Goal: Information Seeking & Learning: Find specific fact

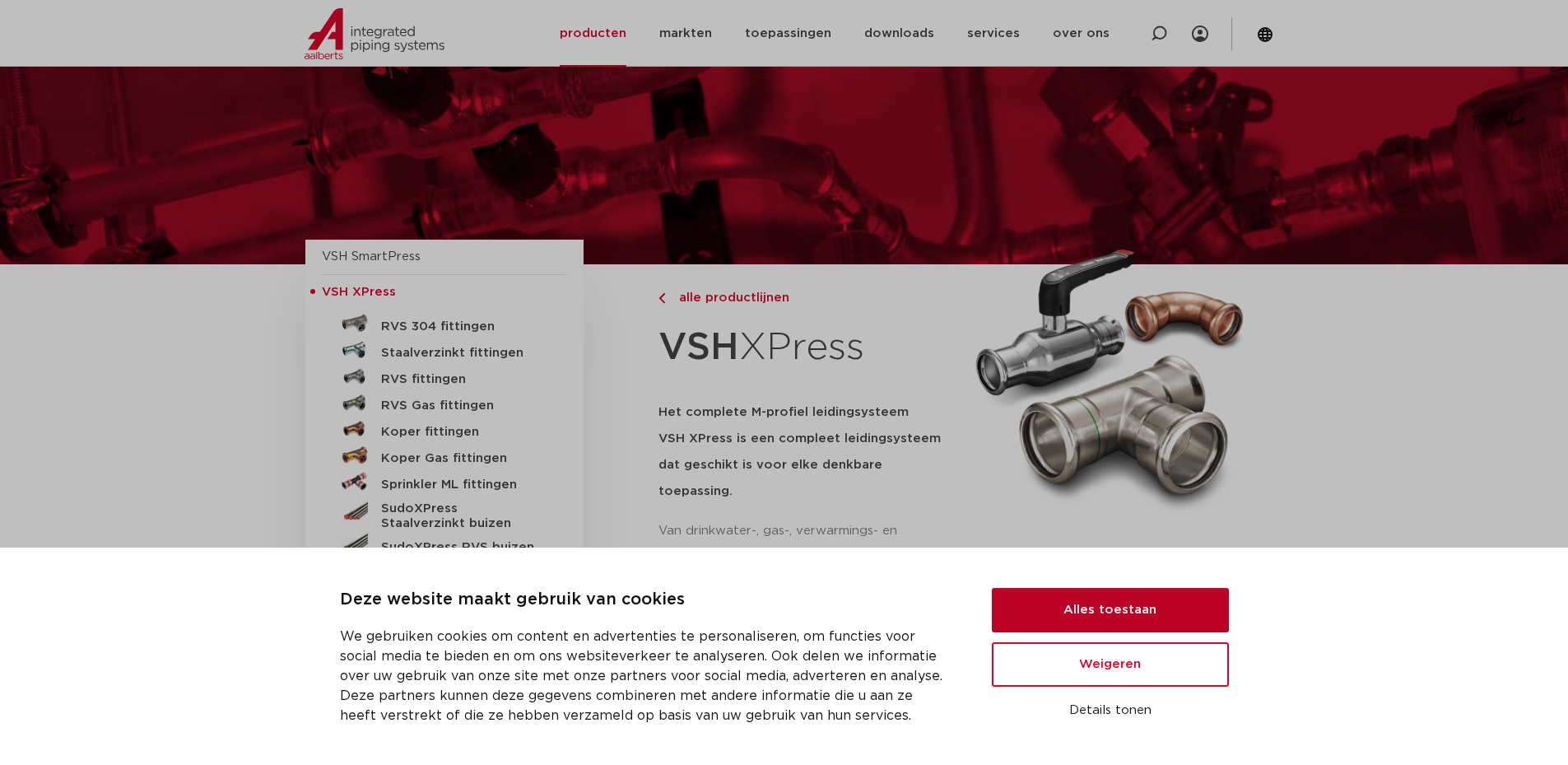
click at [1123, 610] on button "Alles toestaan" at bounding box center [1110, 610] width 237 height 44
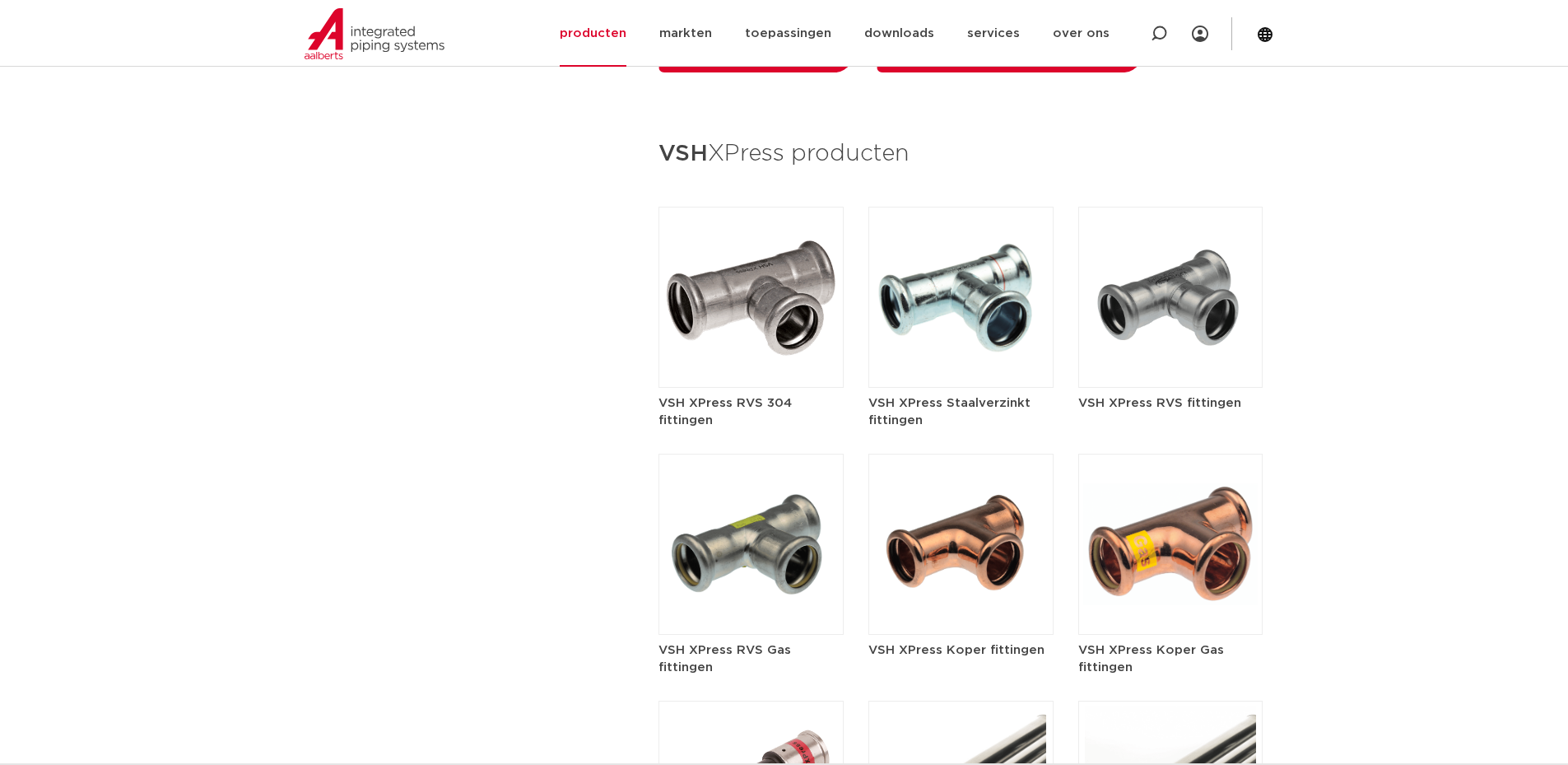
scroll to position [2059, 0]
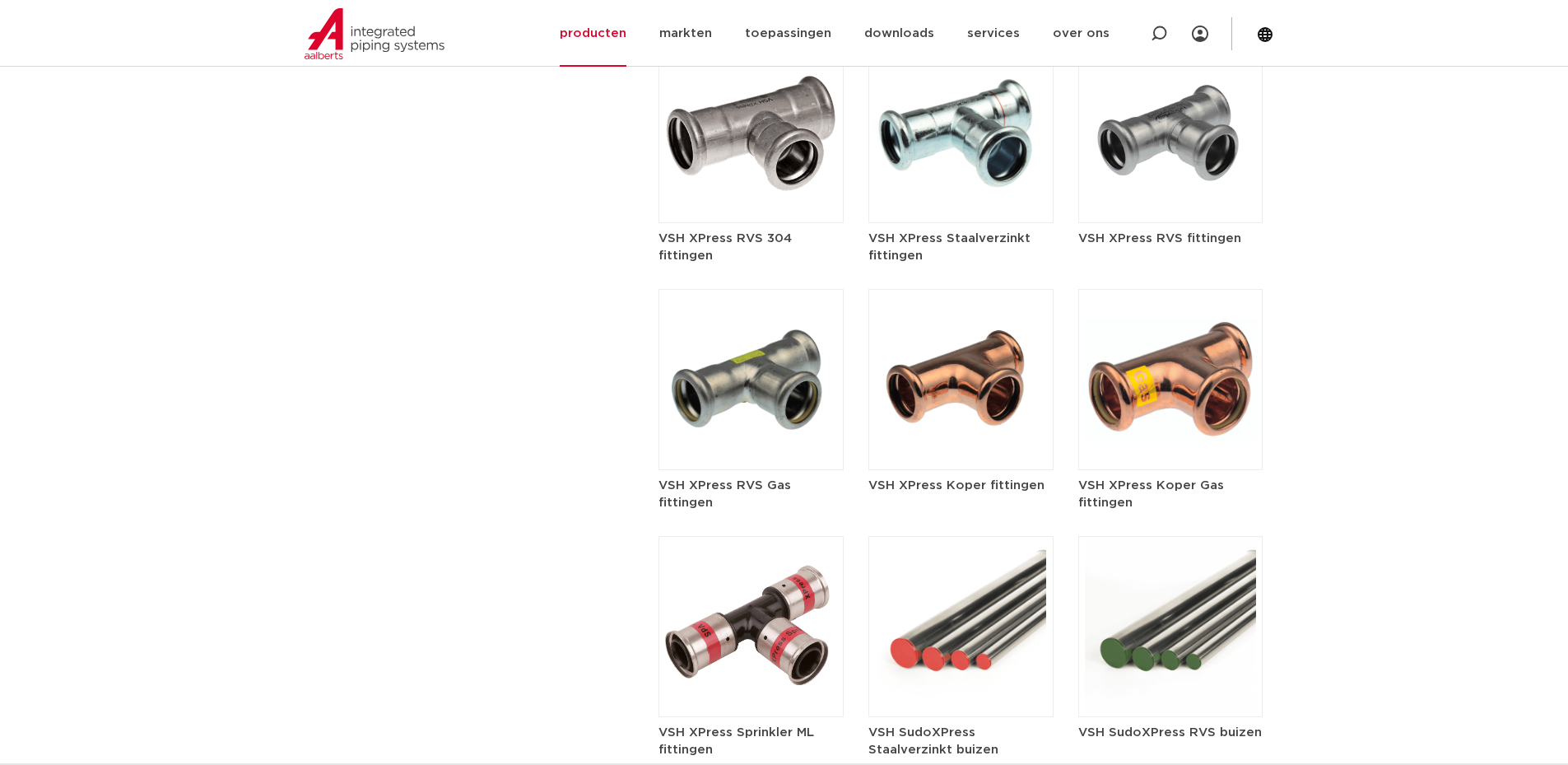
click at [934, 147] on img at bounding box center [960, 133] width 185 height 181
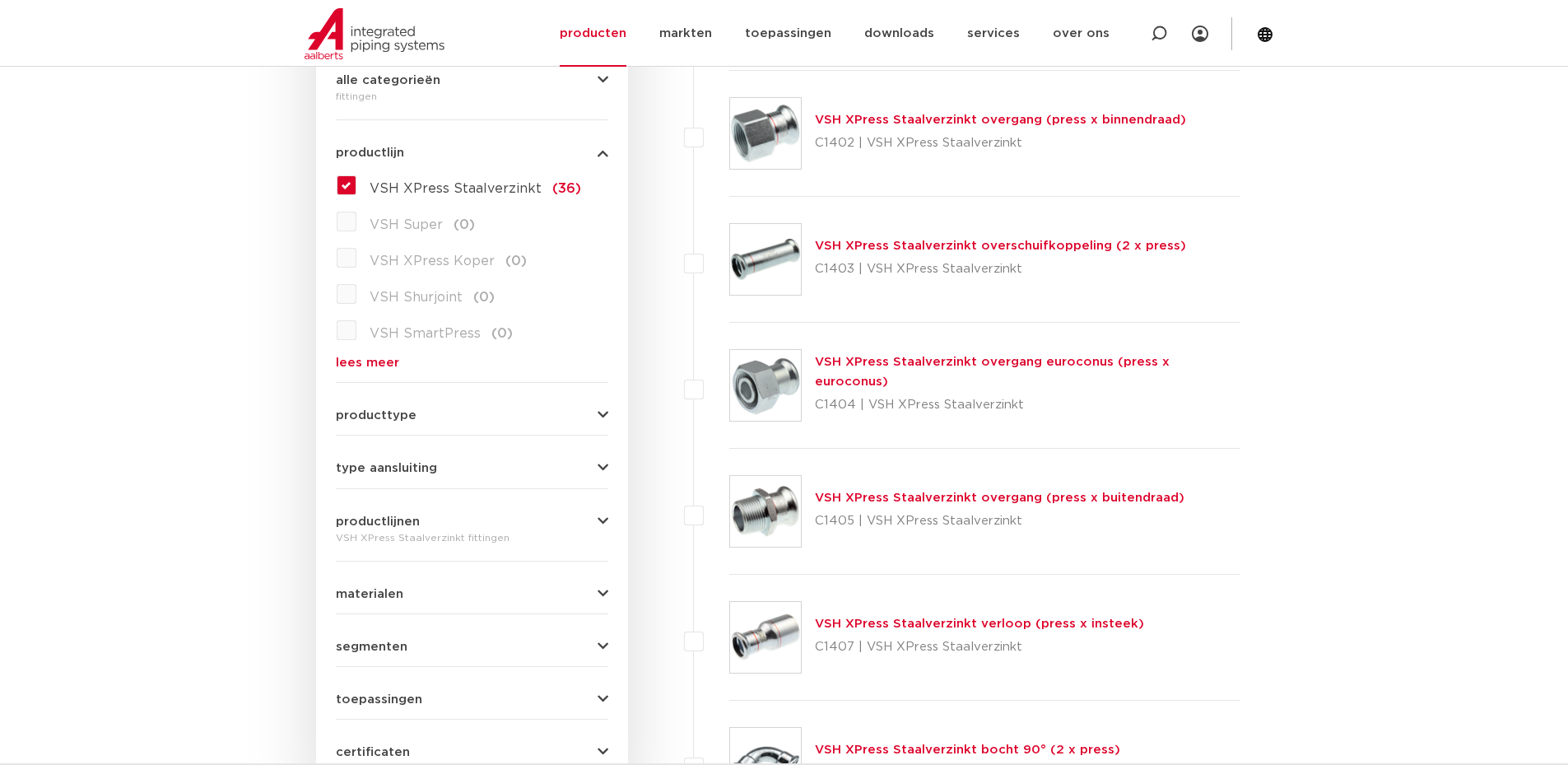
scroll to position [494, 0]
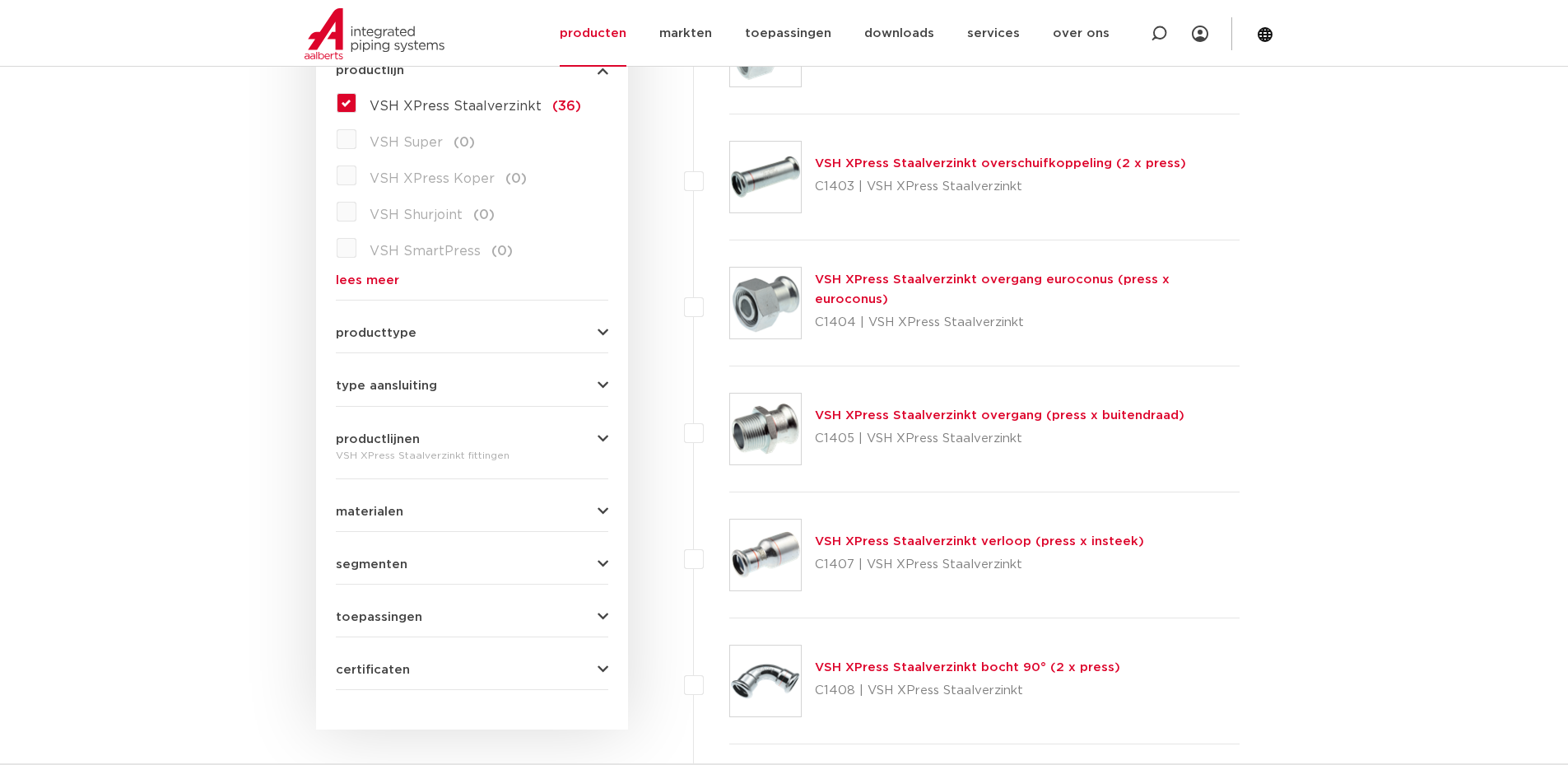
click at [999, 412] on link "VSH XPress Staalverzinkt overgang (press x buitendraad)" at bounding box center [1000, 416] width 370 height 13
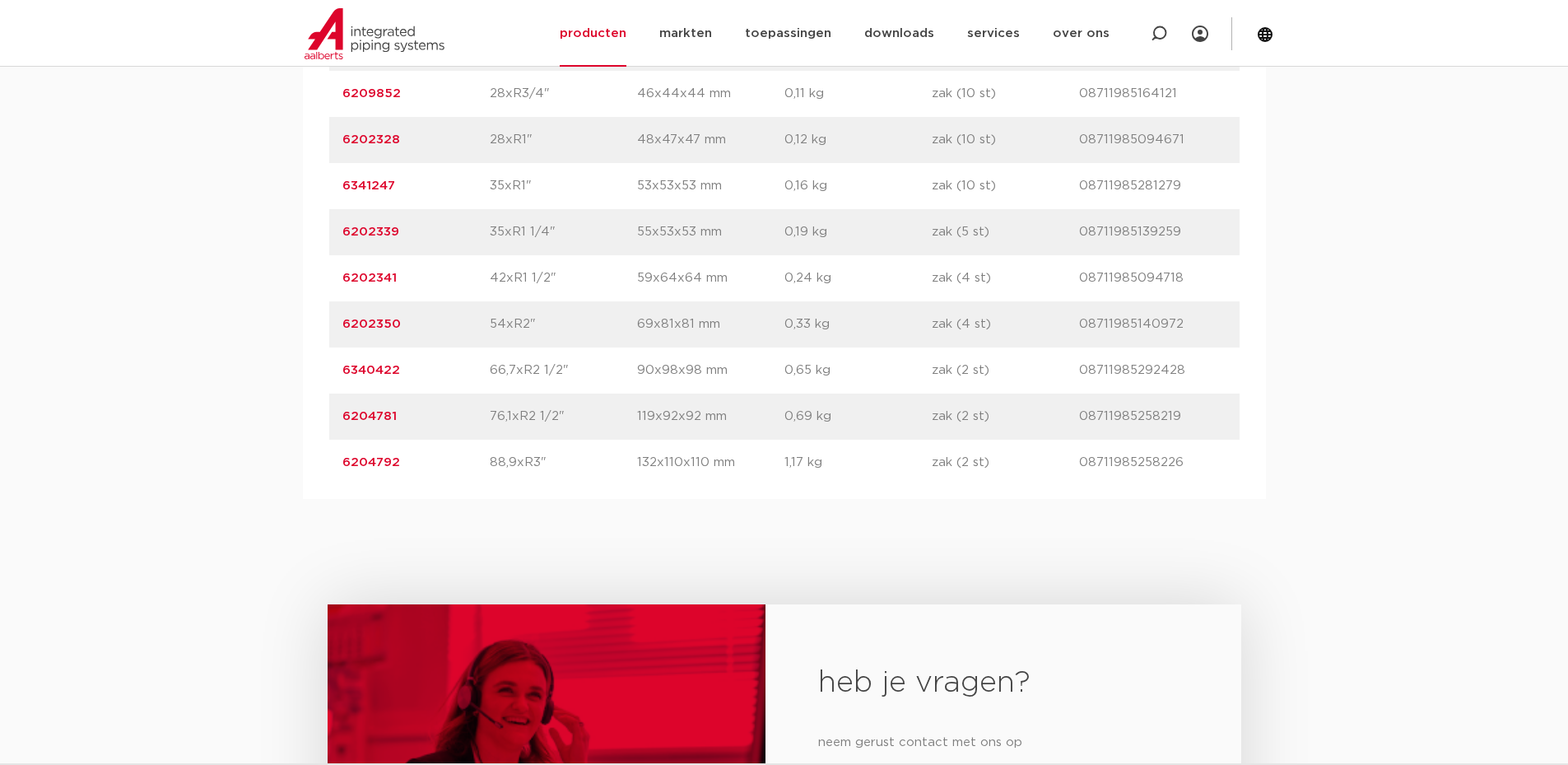
scroll to position [1317, 0]
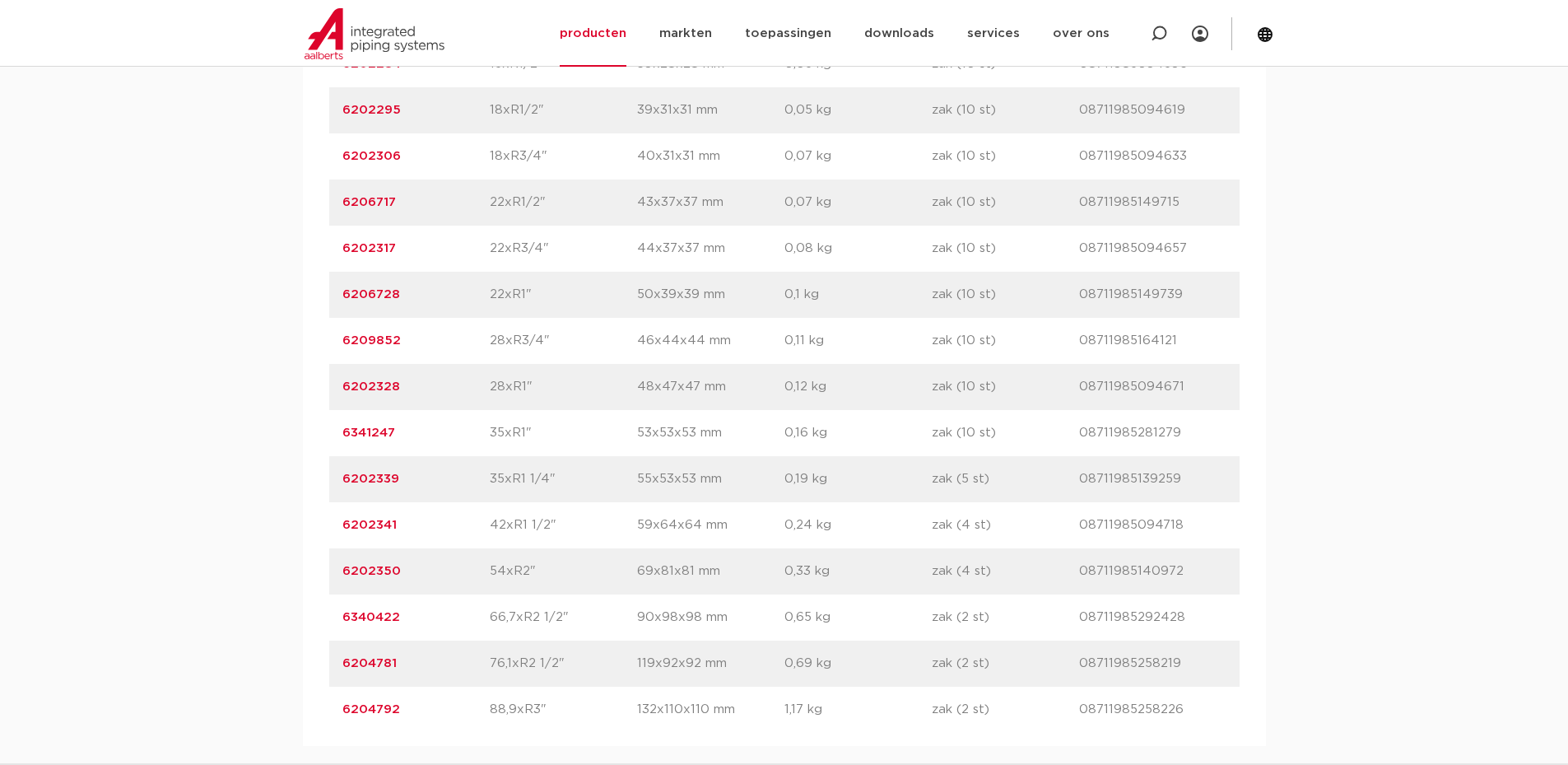
click at [371, 618] on link "6340422" at bounding box center [371, 617] width 58 height 13
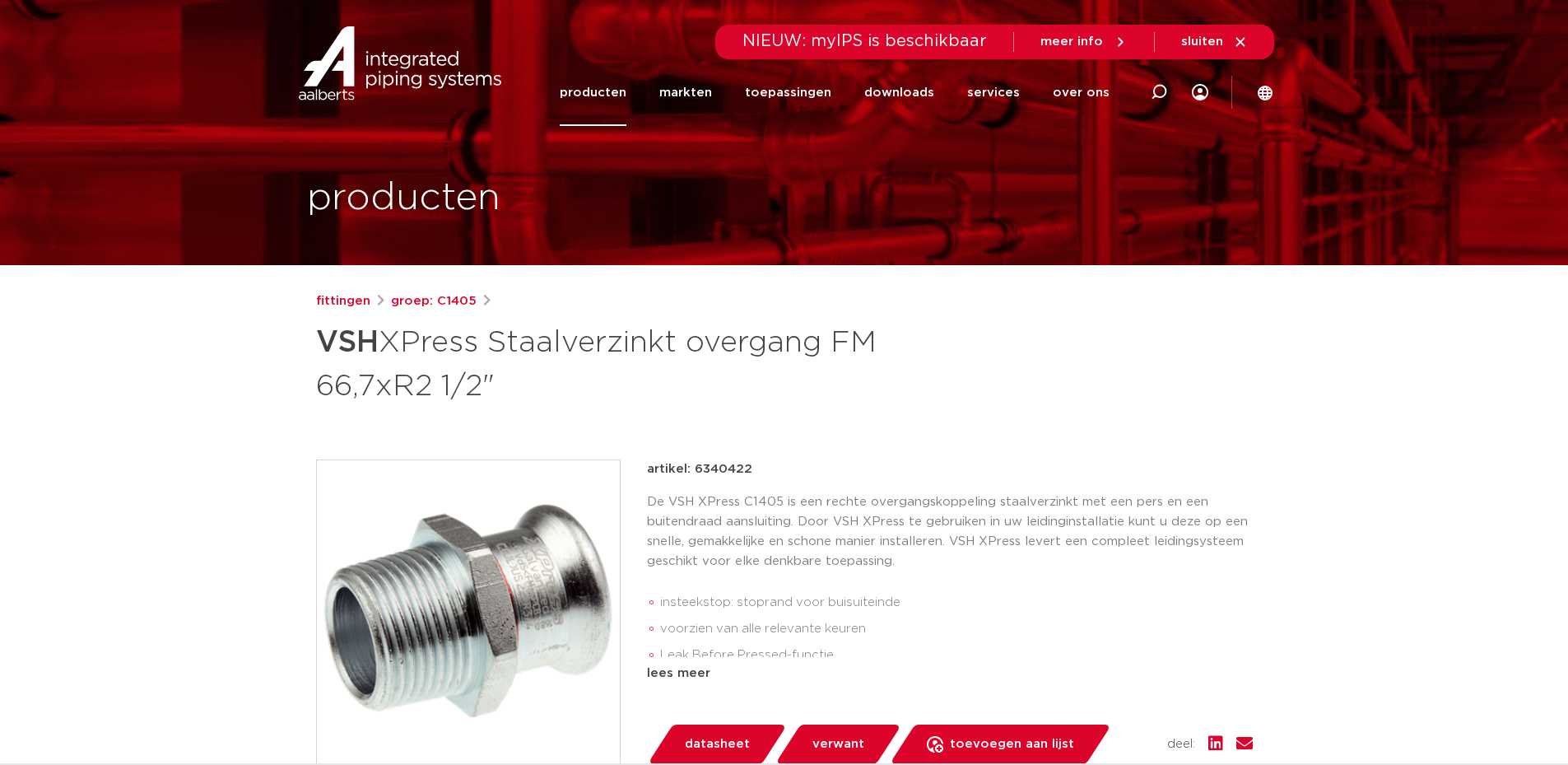
drag, startPoint x: 491, startPoint y: 390, endPoint x: 381, endPoint y: 391, distance: 110.0
click at [381, 391] on h1 "VSH XPress Staalverzinkt overgang FM 66,7xR2 1/2"" at bounding box center [624, 362] width 618 height 89
click at [374, 393] on h1 "VSH XPress Staalverzinkt overgang FM 66,7xR2 1/2"" at bounding box center [624, 362] width 618 height 89
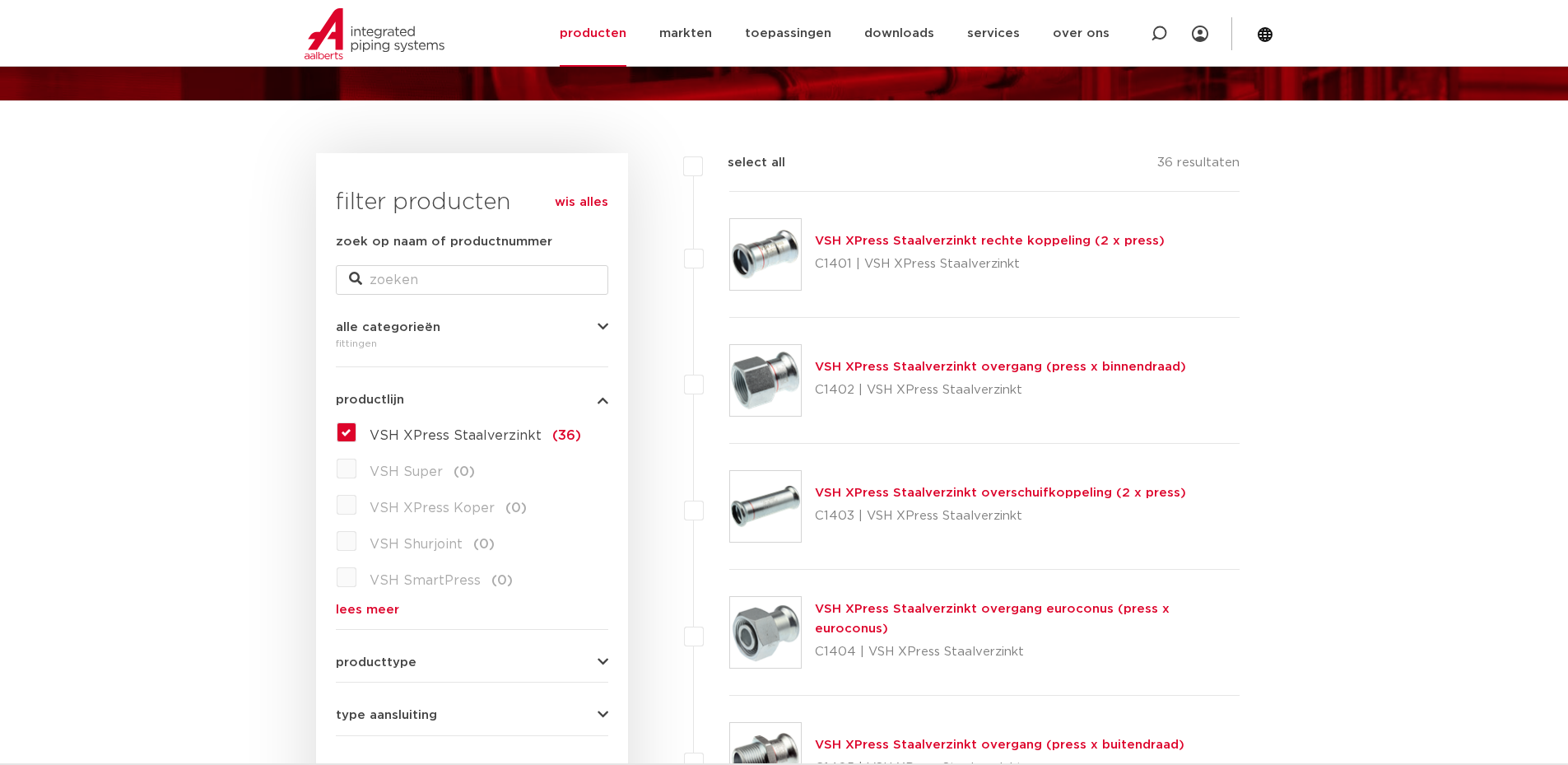
click at [780, 392] on img at bounding box center [766, 380] width 70 height 70
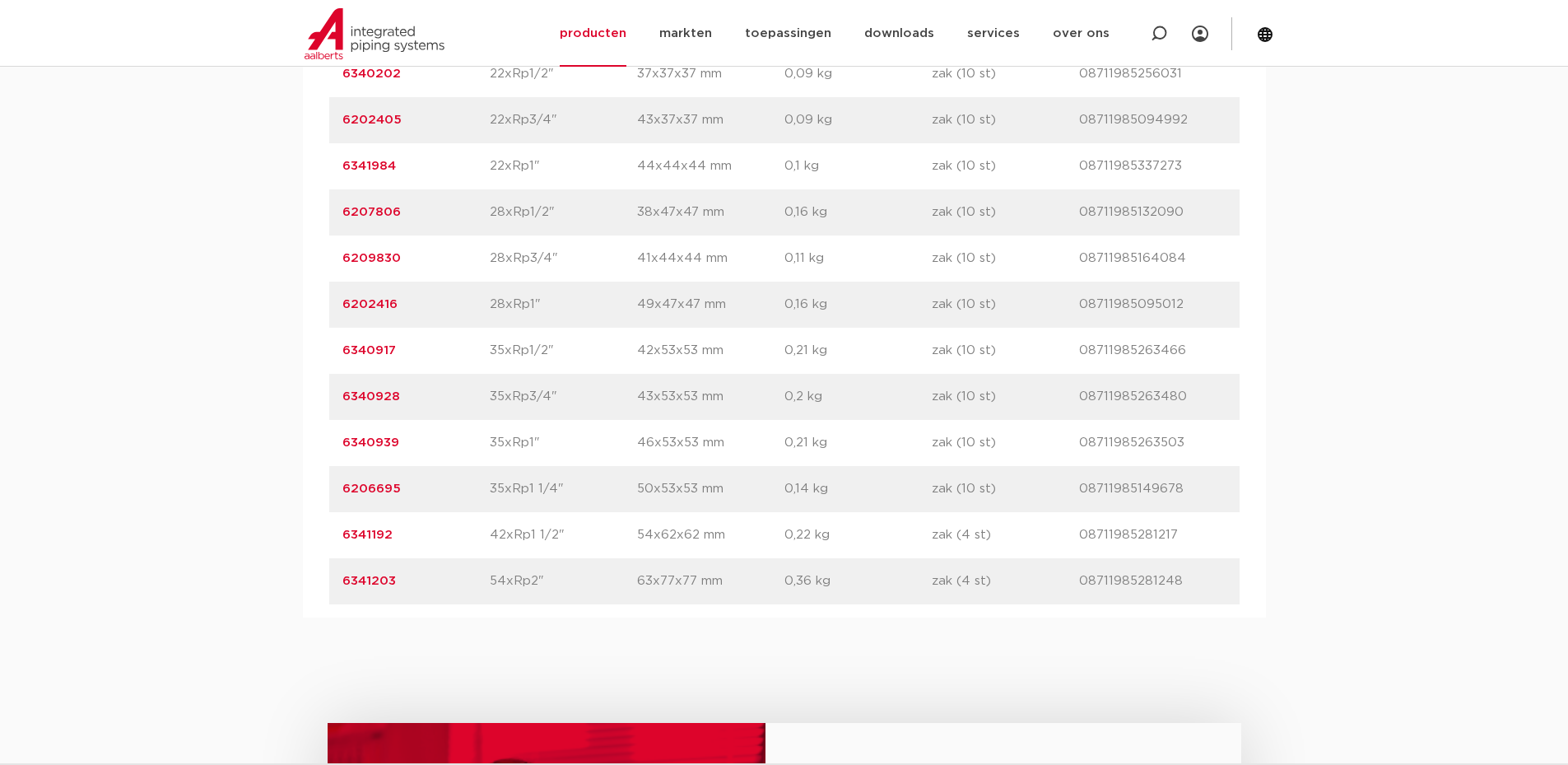
scroll to position [1482, 0]
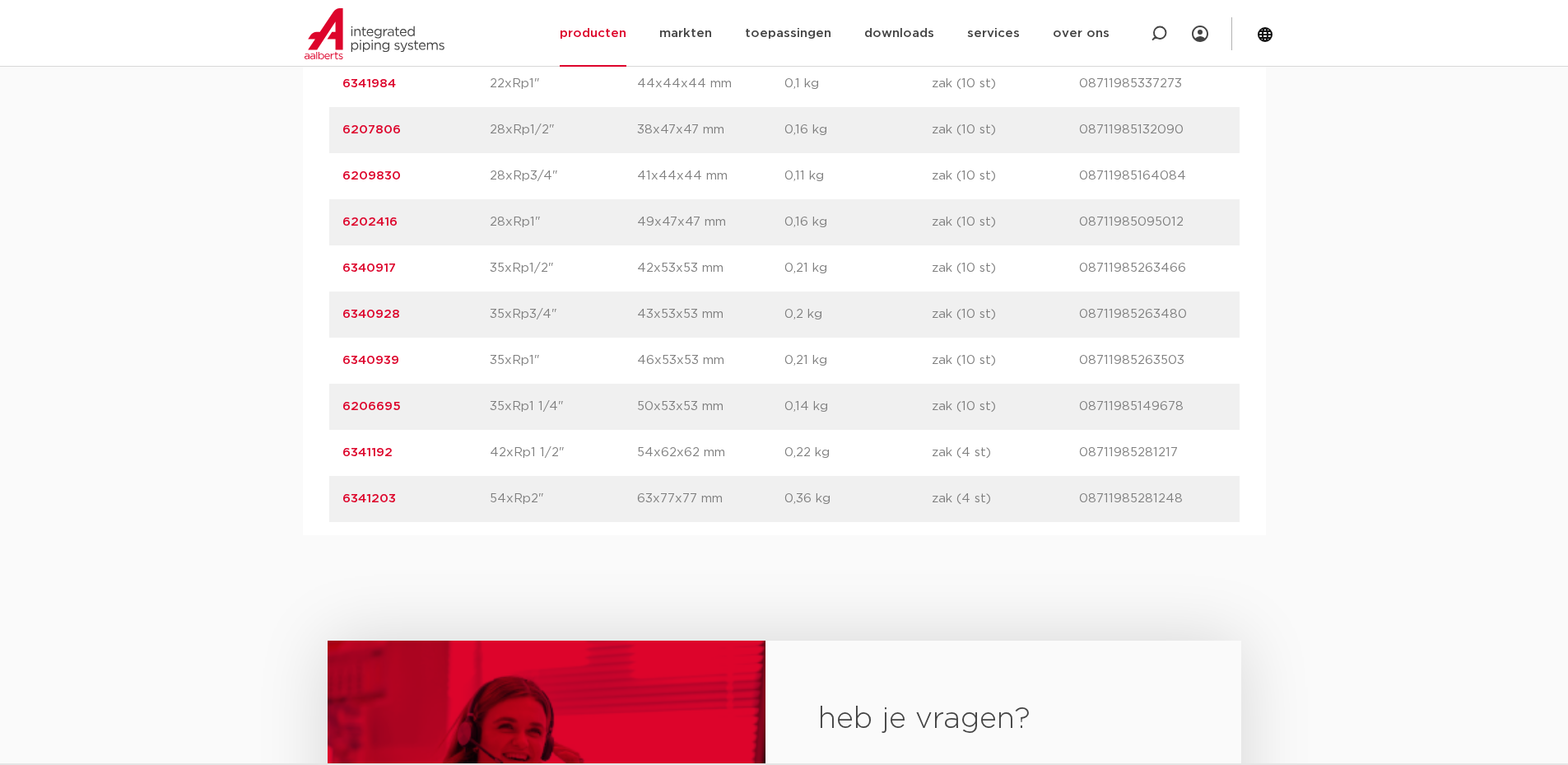
drag, startPoint x: 500, startPoint y: 502, endPoint x: 702, endPoint y: 512, distance: 202.2
click at [683, 512] on div "artikelnummer 6341203 afmeting 54xRp2" afmetingen 63x77x77 mm gewicht 0,36 kg v…" at bounding box center [784, 499] width 910 height 46
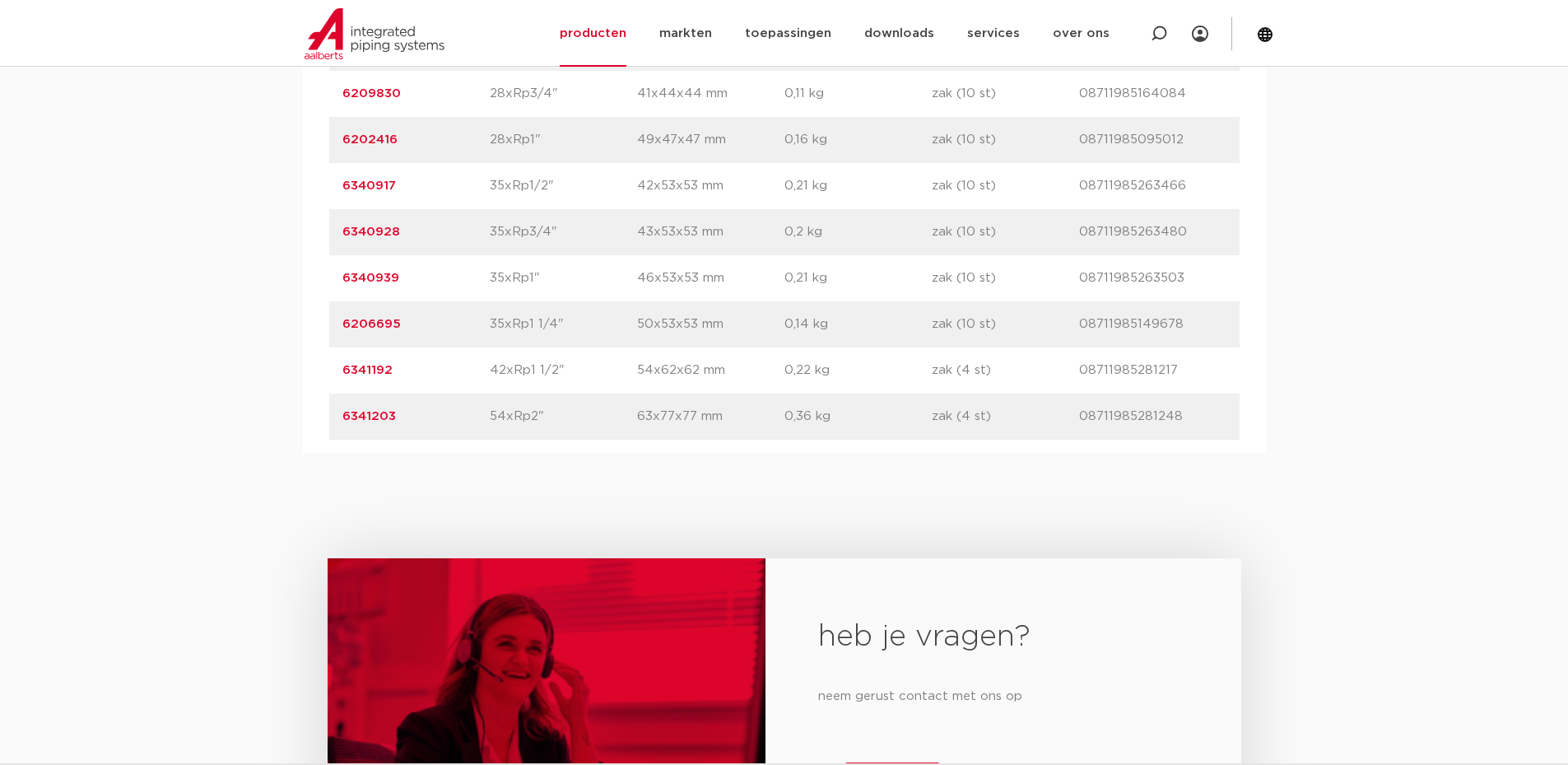
scroll to position [1894, 0]
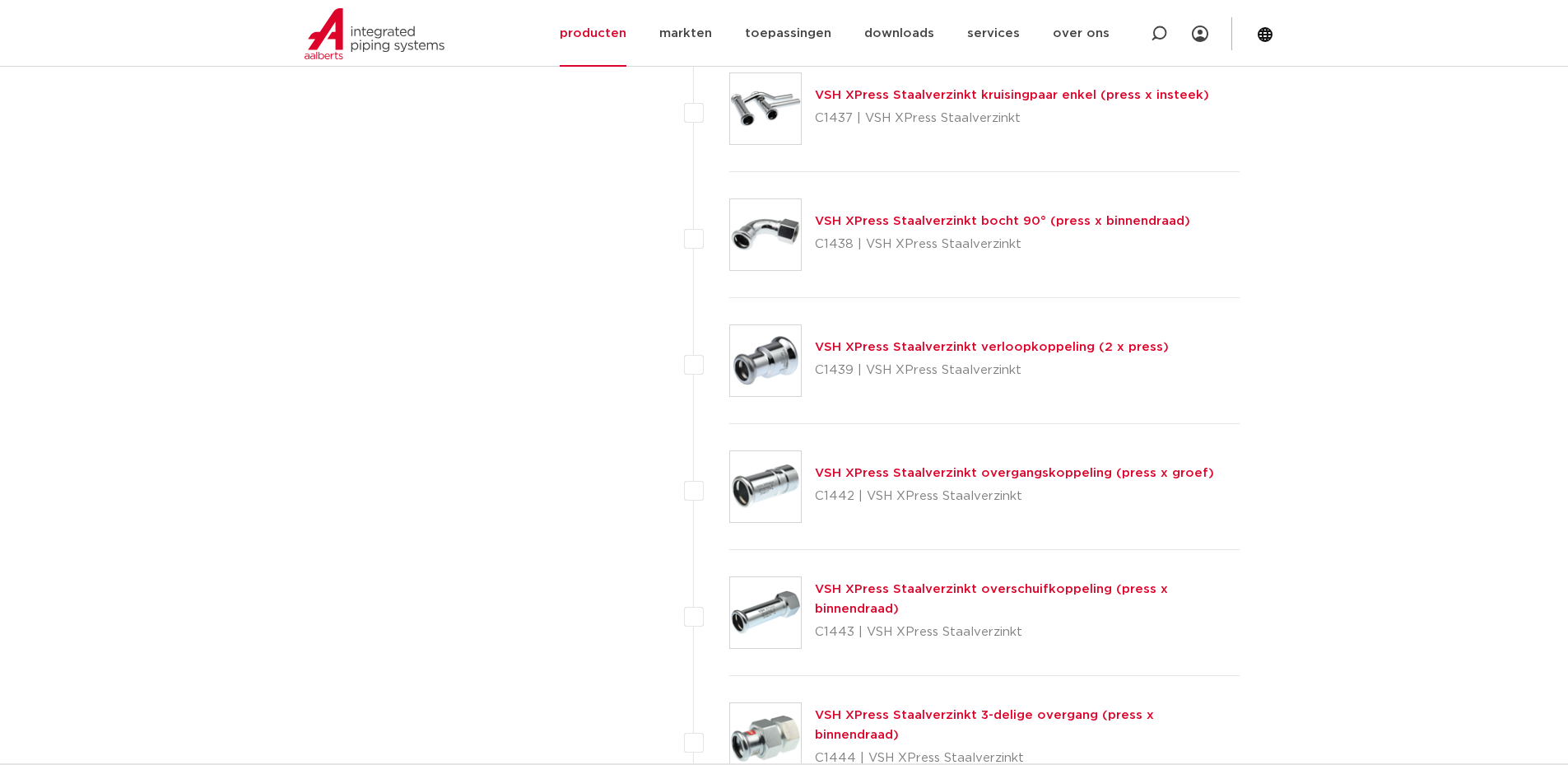
scroll to position [4041, 0]
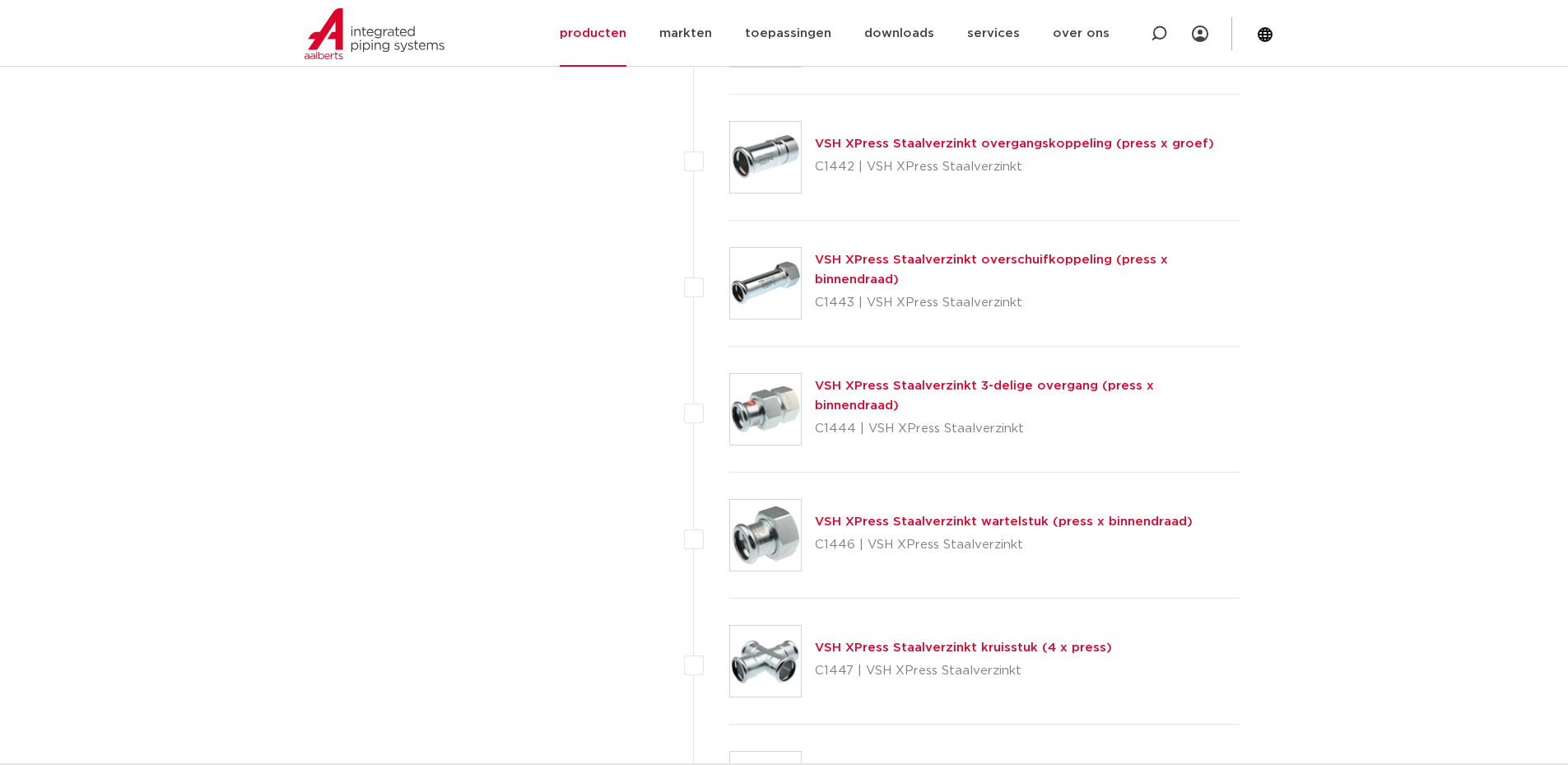
click at [862, 521] on link "VSH XPress Staalverzinkt wartelstuk (press x binnendraad)" at bounding box center [1004, 521] width 378 height 13
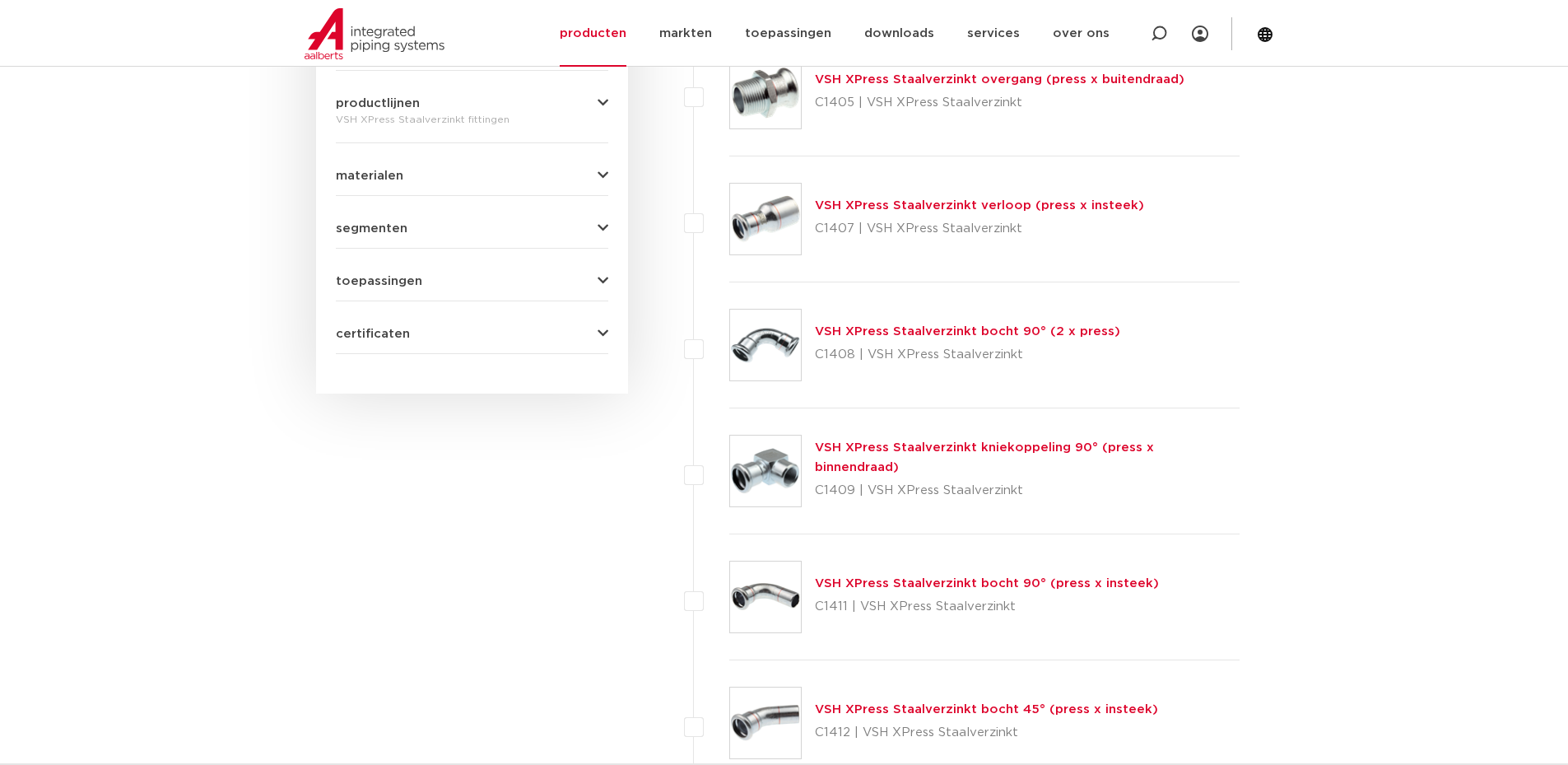
scroll to position [501, 0]
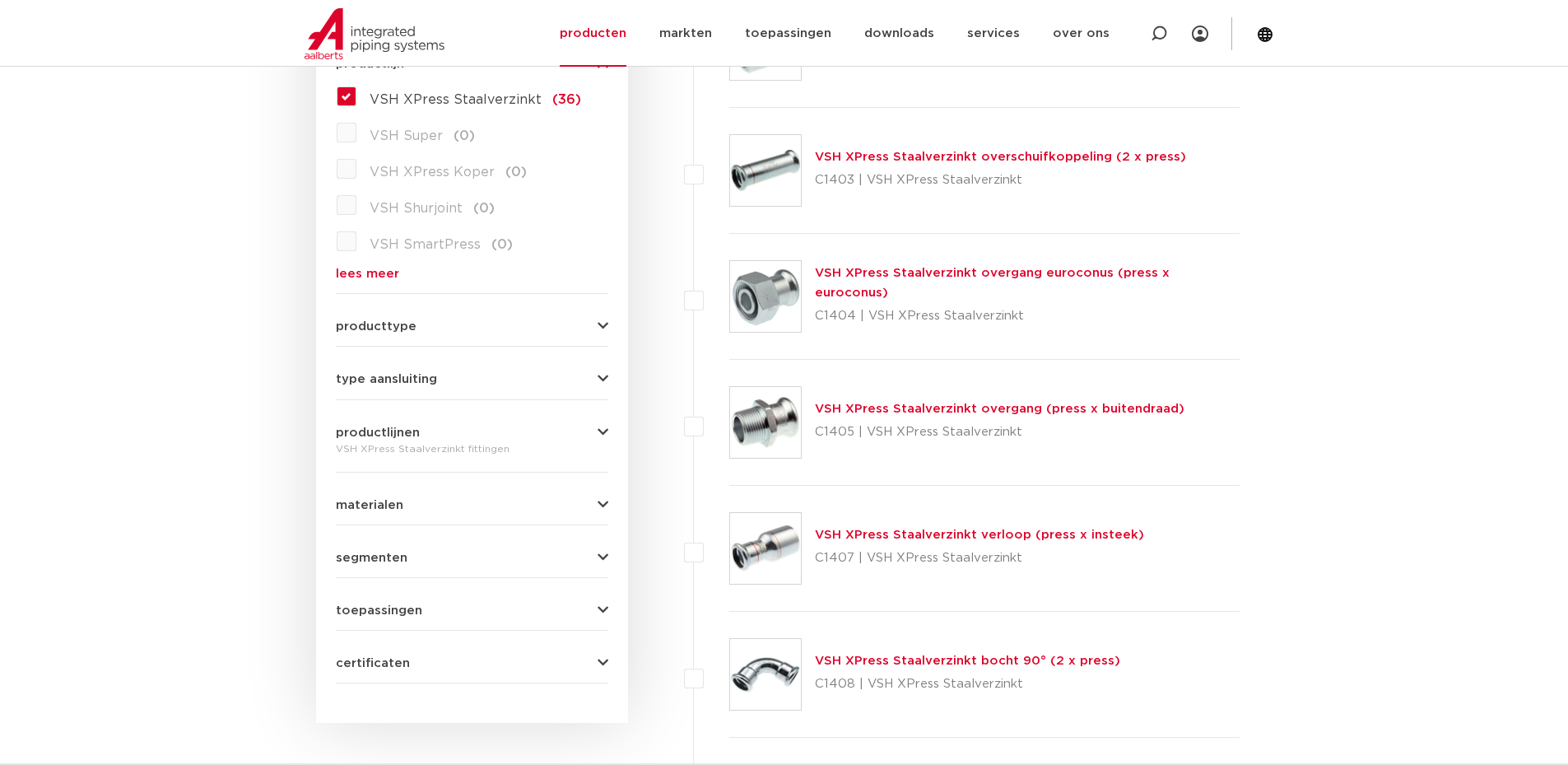
click at [869, 410] on link "VSH XPress Staalverzinkt overgang (press x buitendraad)" at bounding box center [1000, 409] width 370 height 13
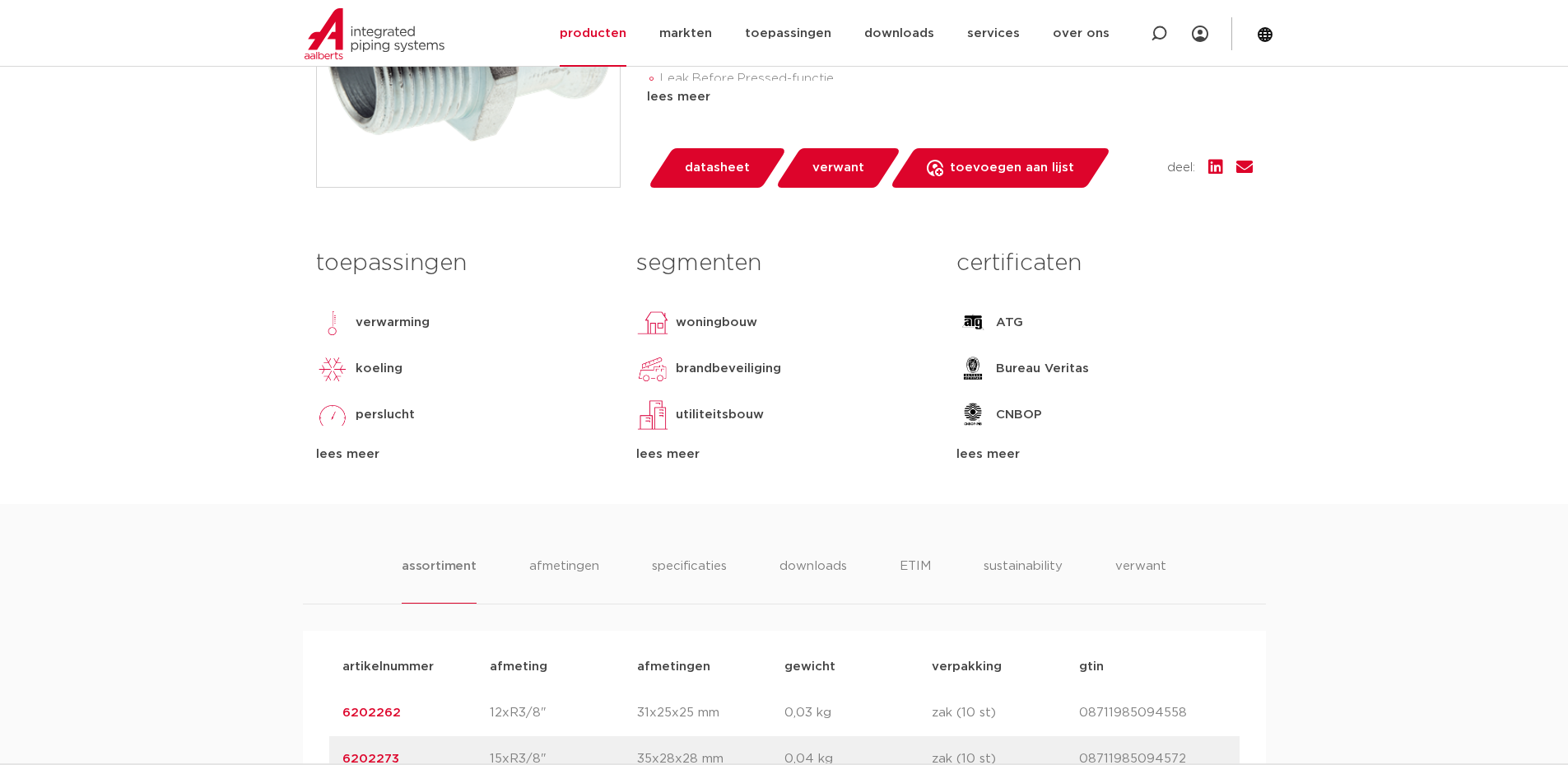
scroll to position [247, 0]
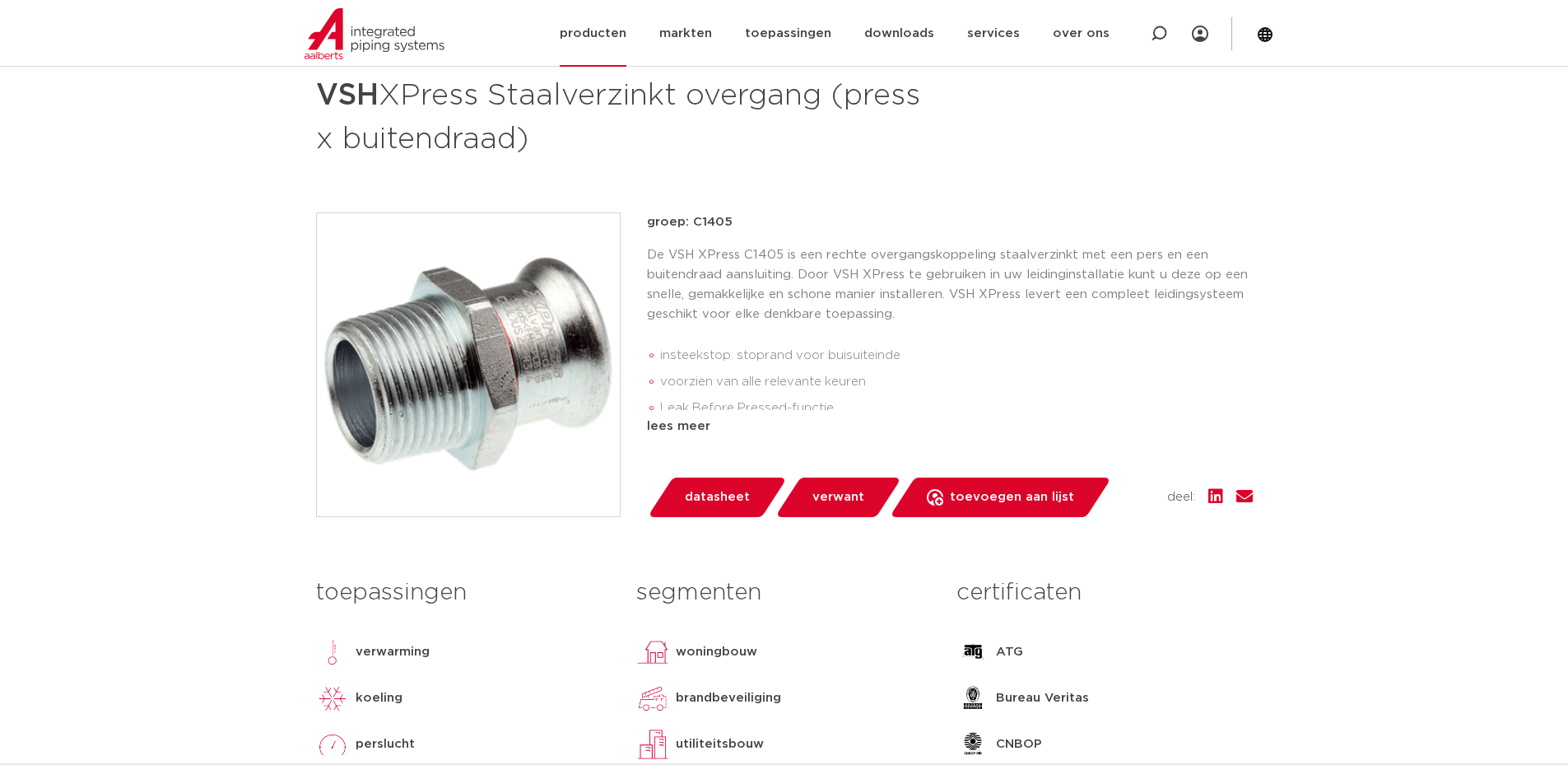
click at [614, 32] on link "producten" at bounding box center [593, 33] width 67 height 67
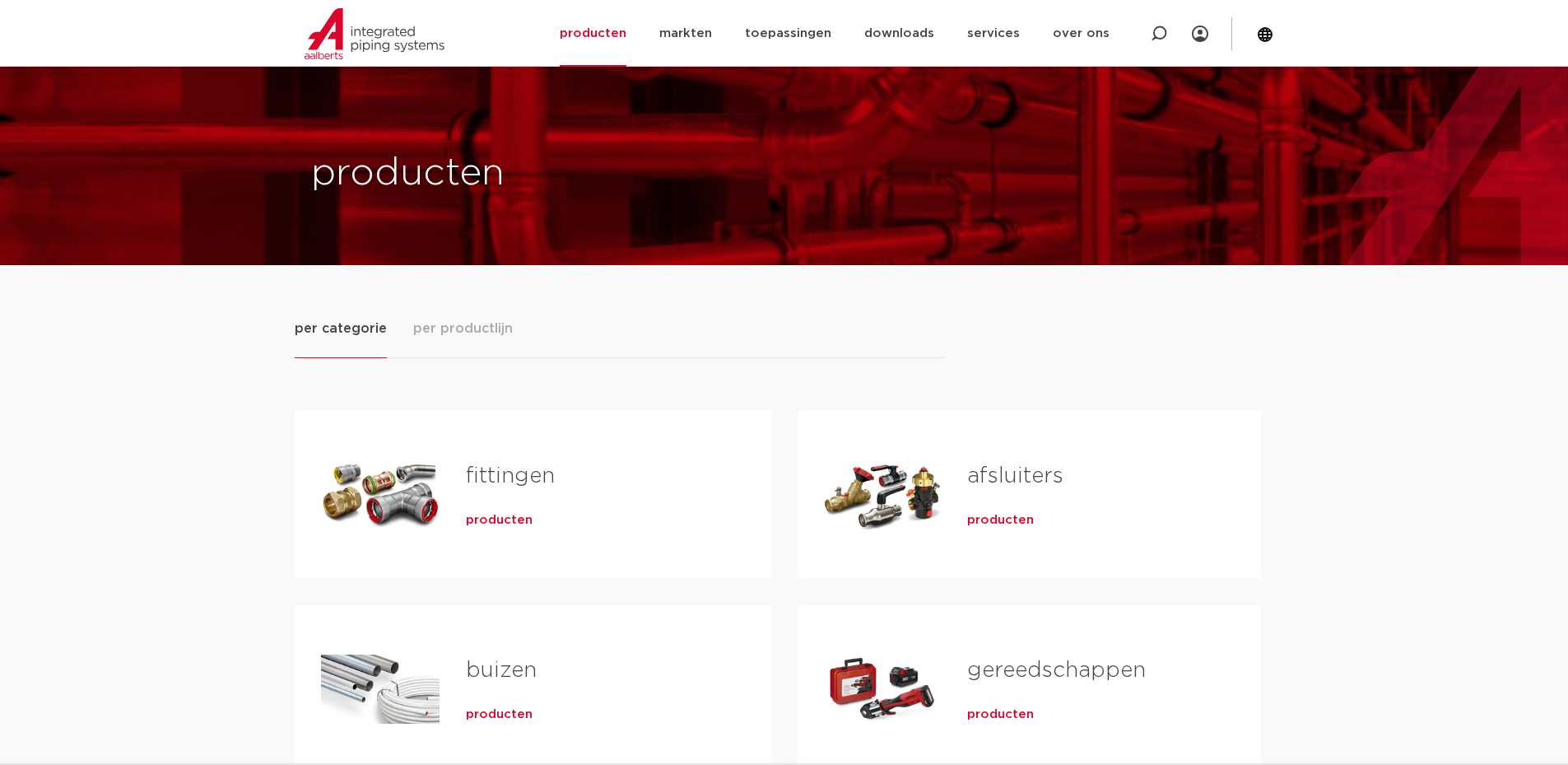
click at [891, 631] on div "Tabs. Open items met enter of spatie, sluit af met escape en navigeer met de pi…" at bounding box center [883, 689] width 118 height 115
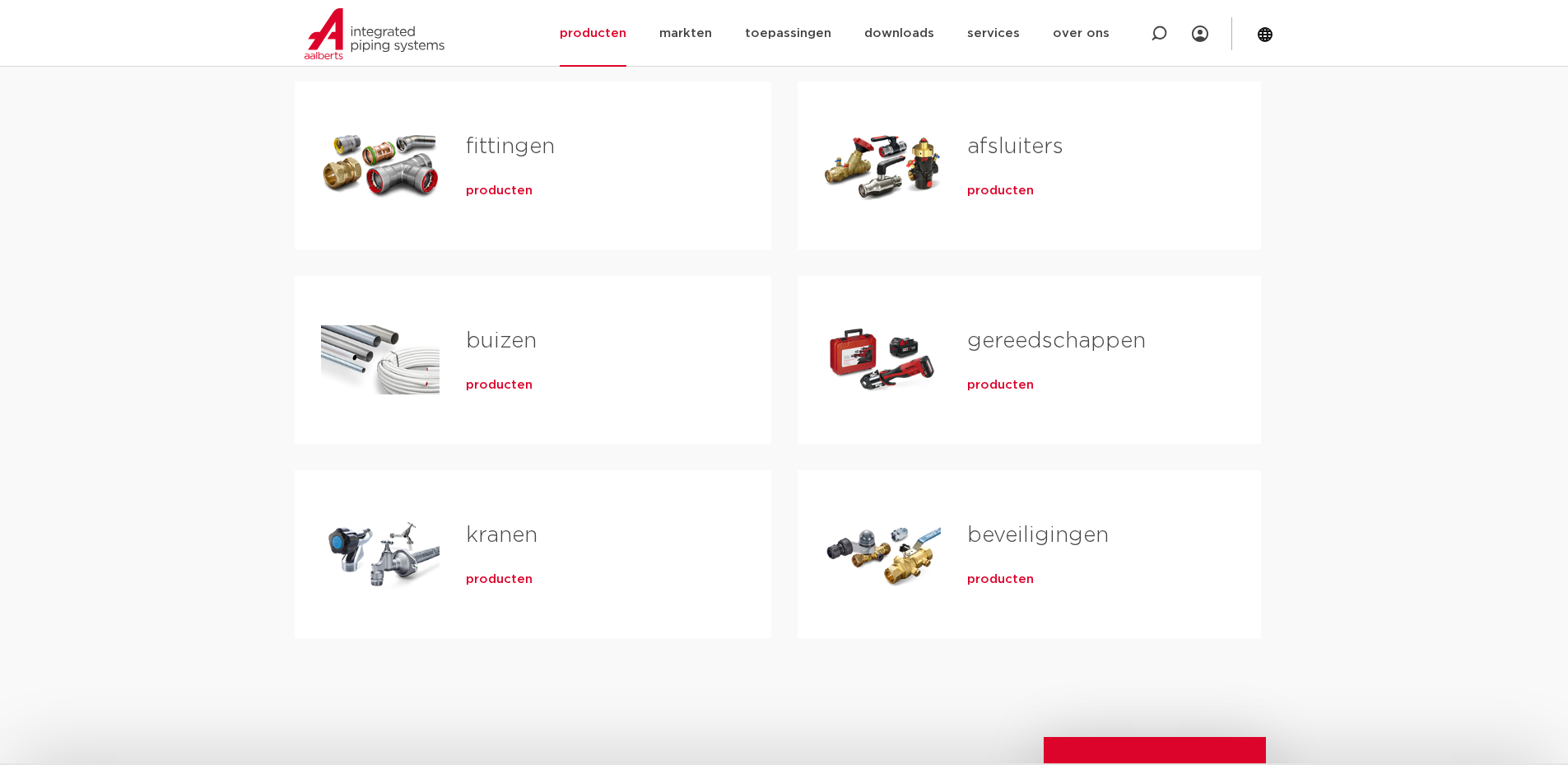
click at [995, 385] on span "producten" at bounding box center [1000, 385] width 67 height 16
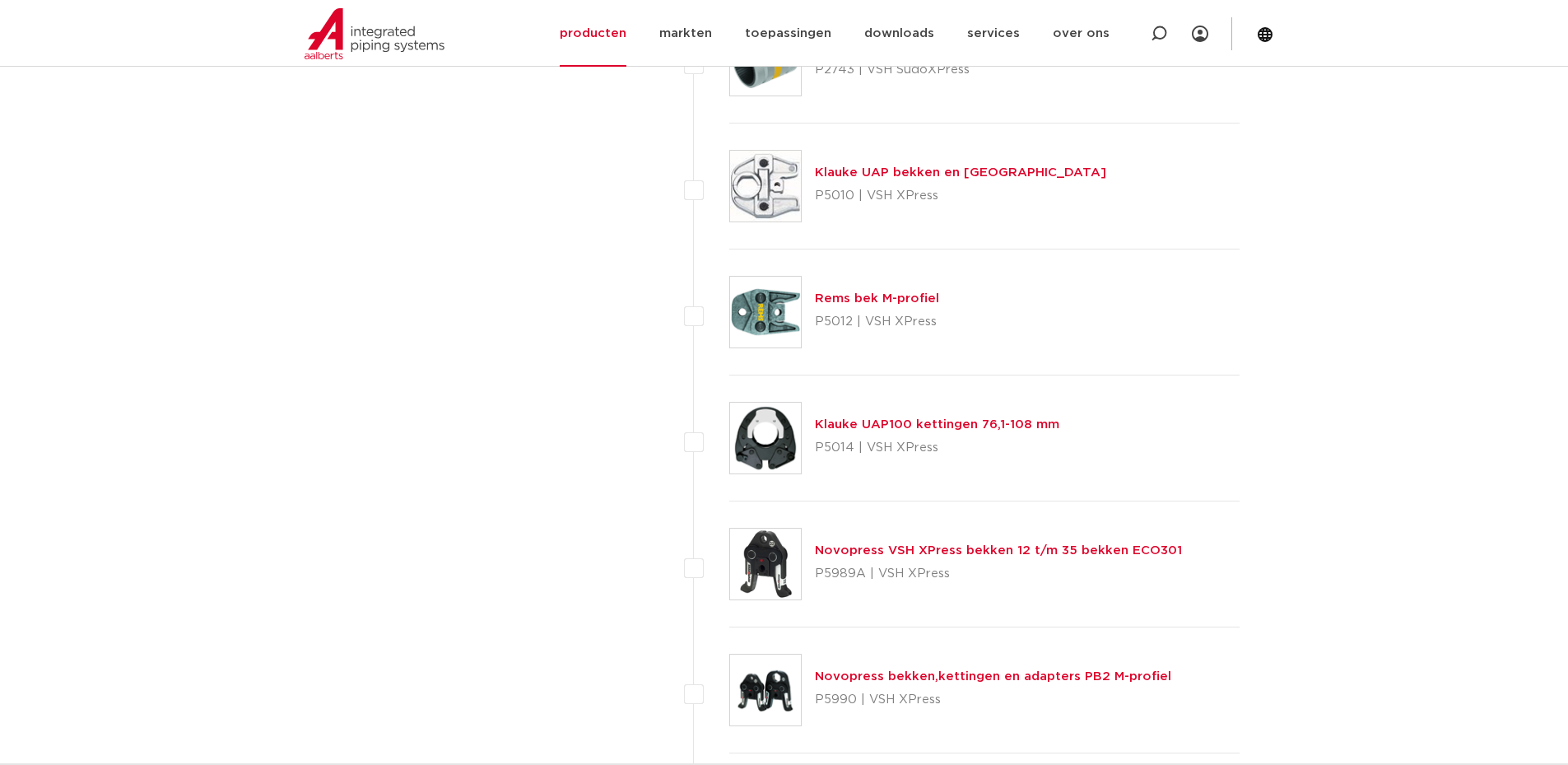
scroll to position [4802, 0]
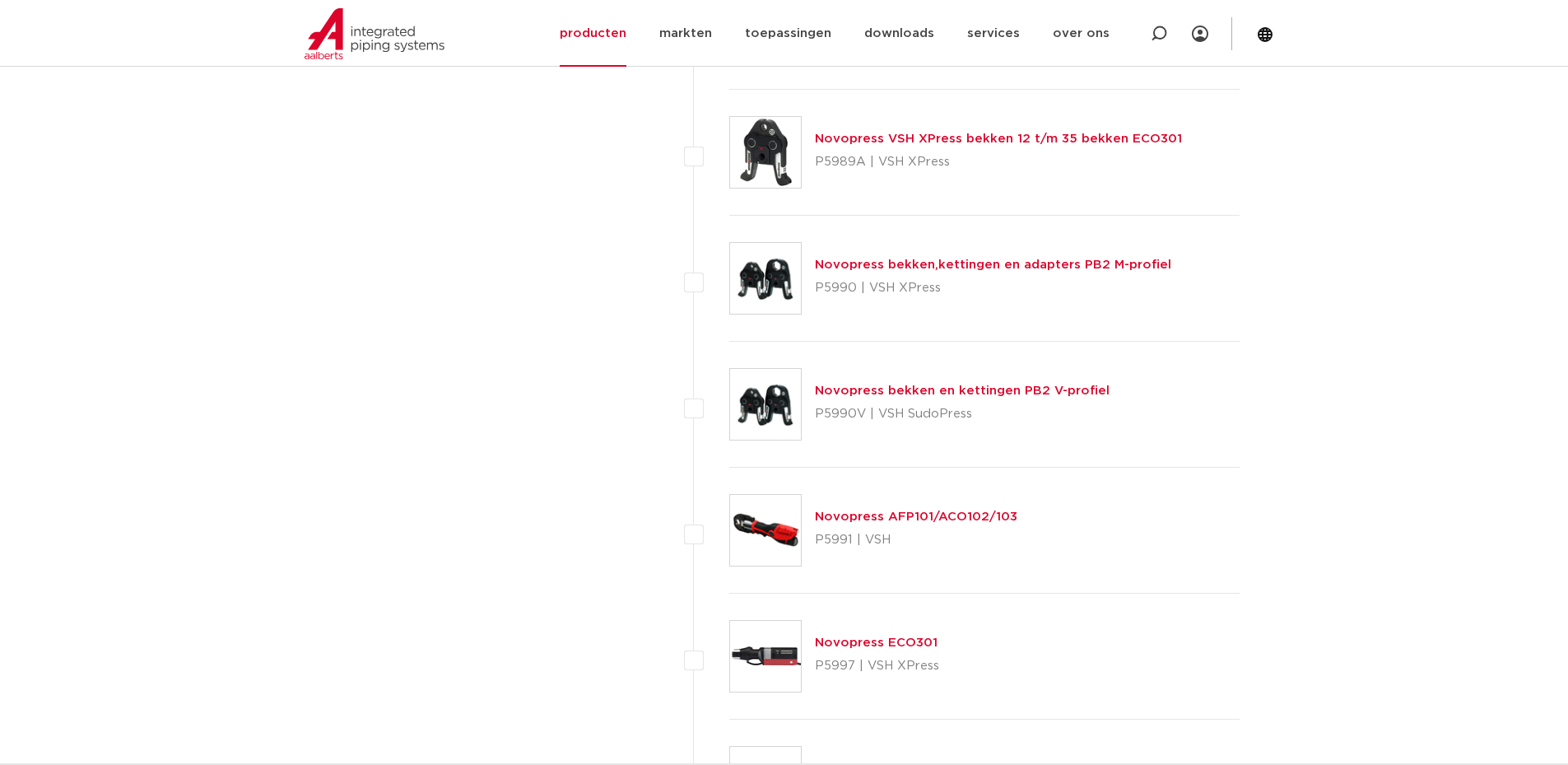
click at [1008, 261] on link "Novopress bekken,kettingen en adapters PB2 M-profiel" at bounding box center [993, 265] width 356 height 13
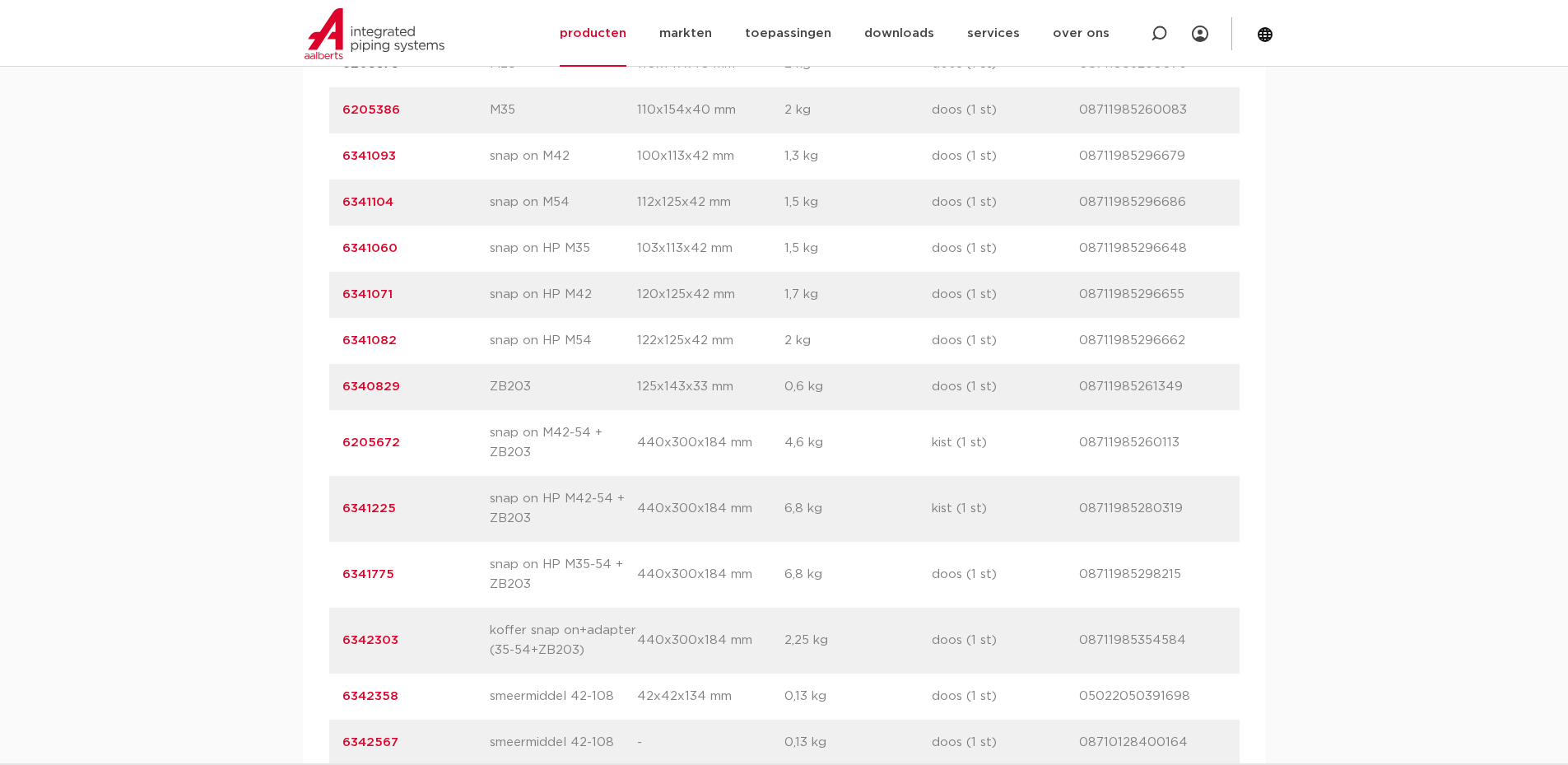
scroll to position [1235, 0]
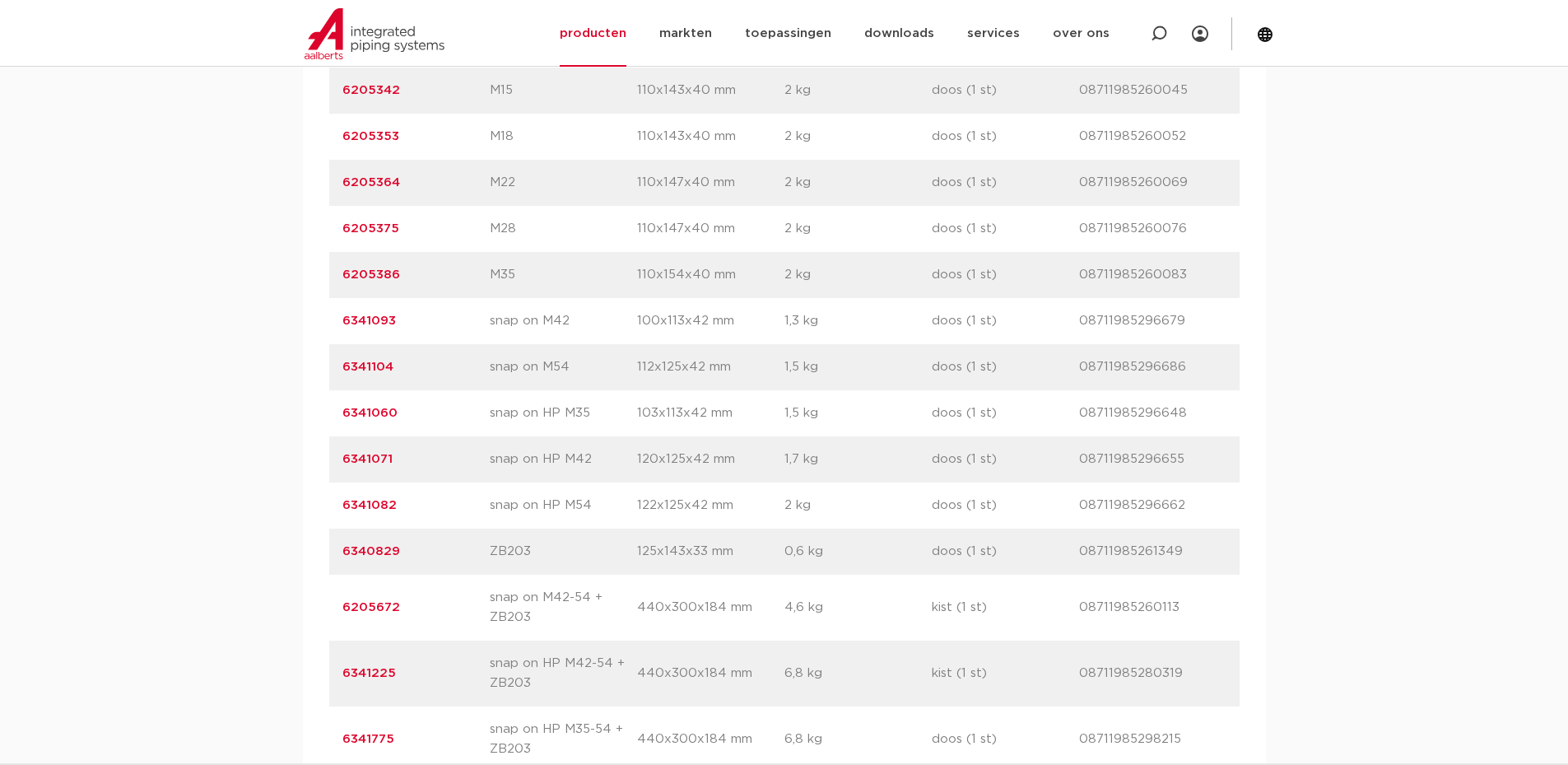
click at [505, 510] on p "snap on HP M54" at bounding box center [563, 505] width 147 height 20
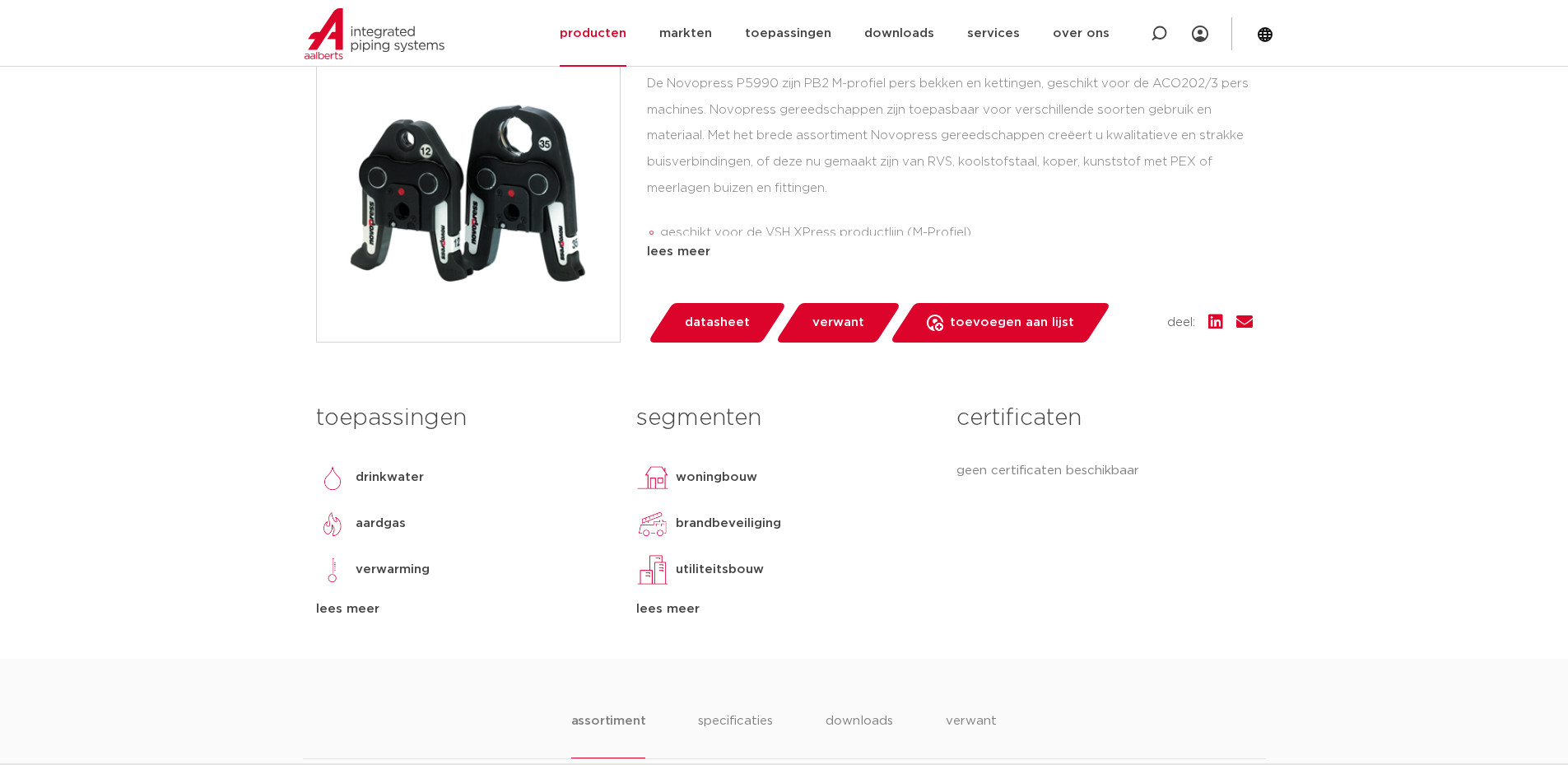
scroll to position [0, 0]
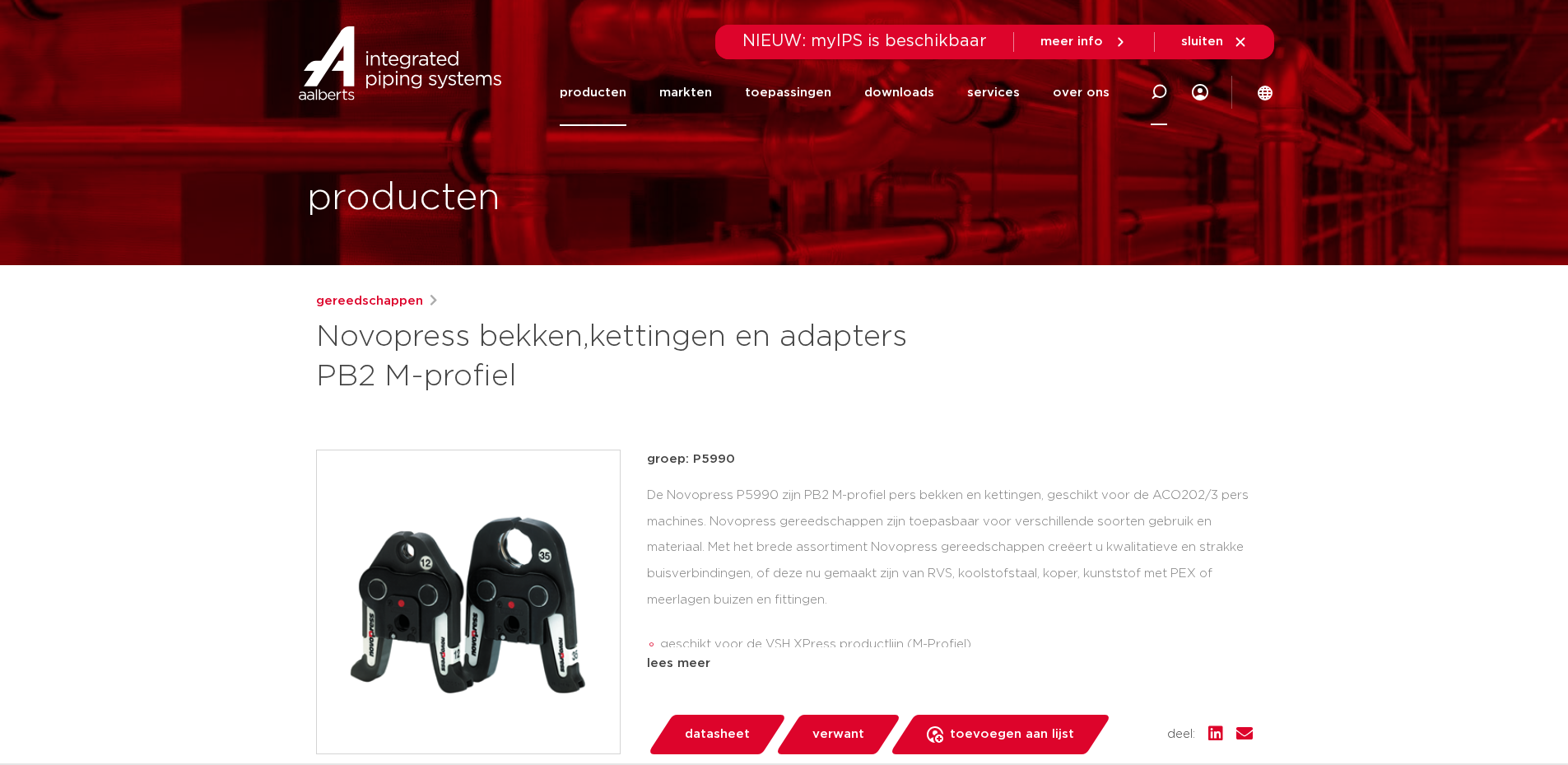
click at [1149, 88] on div at bounding box center [1159, 92] width 66 height 68
type input "m66,7"
click button "Zoeken" at bounding box center [0, 0] width 0 height 0
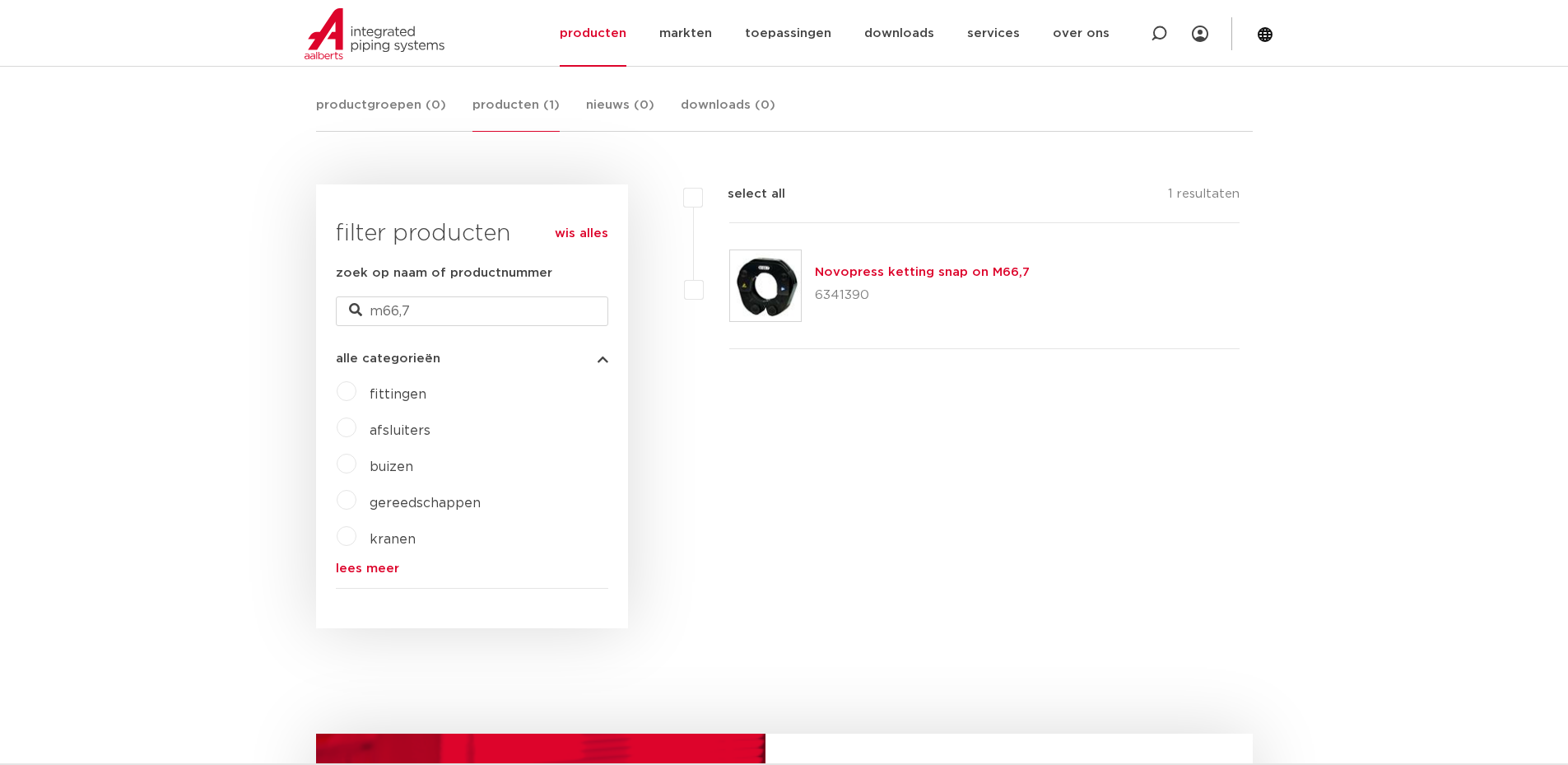
scroll to position [54, 0]
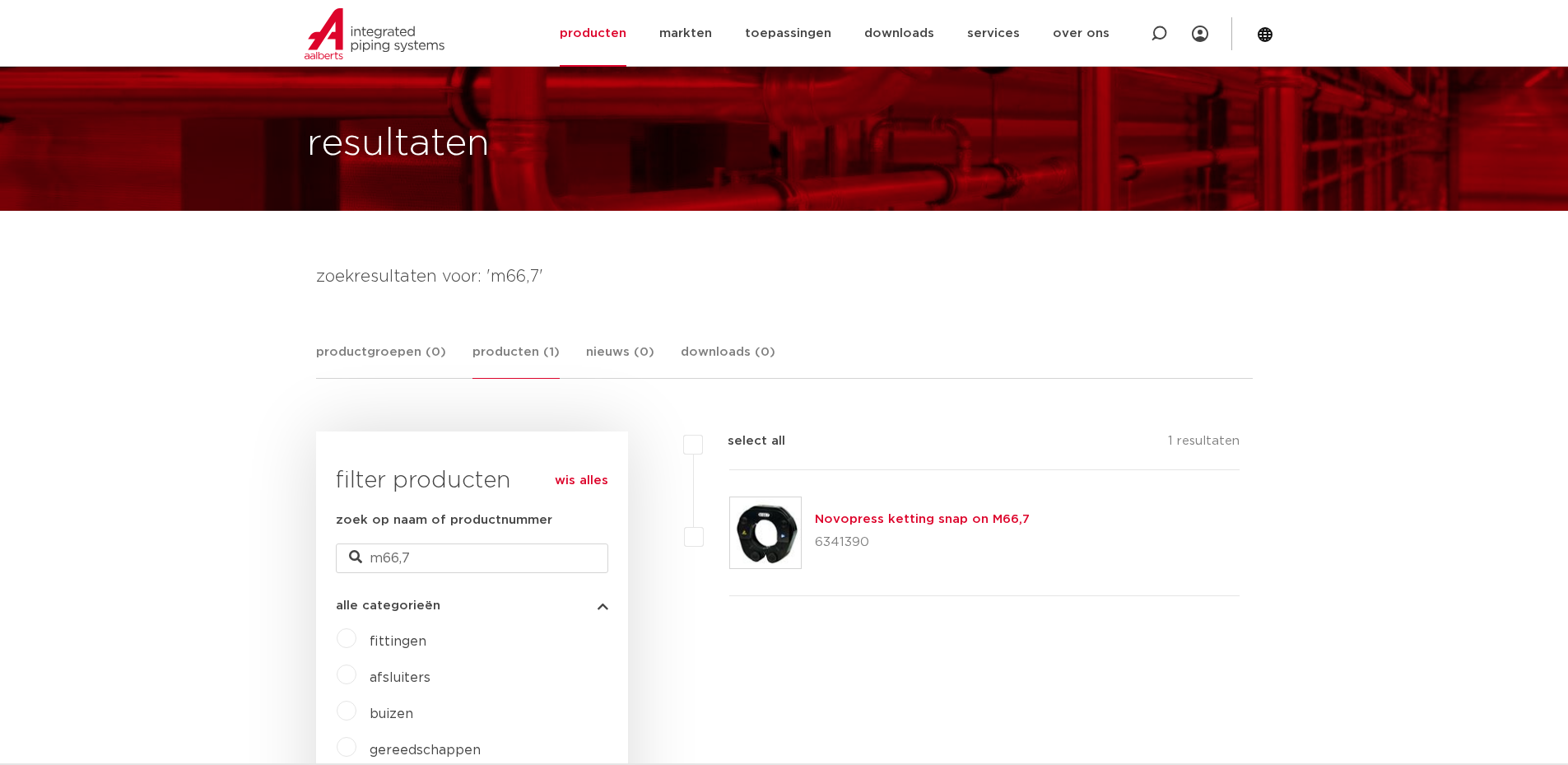
click at [891, 518] on link "Novopress ketting snap on M66,7" at bounding box center [922, 520] width 215 height 13
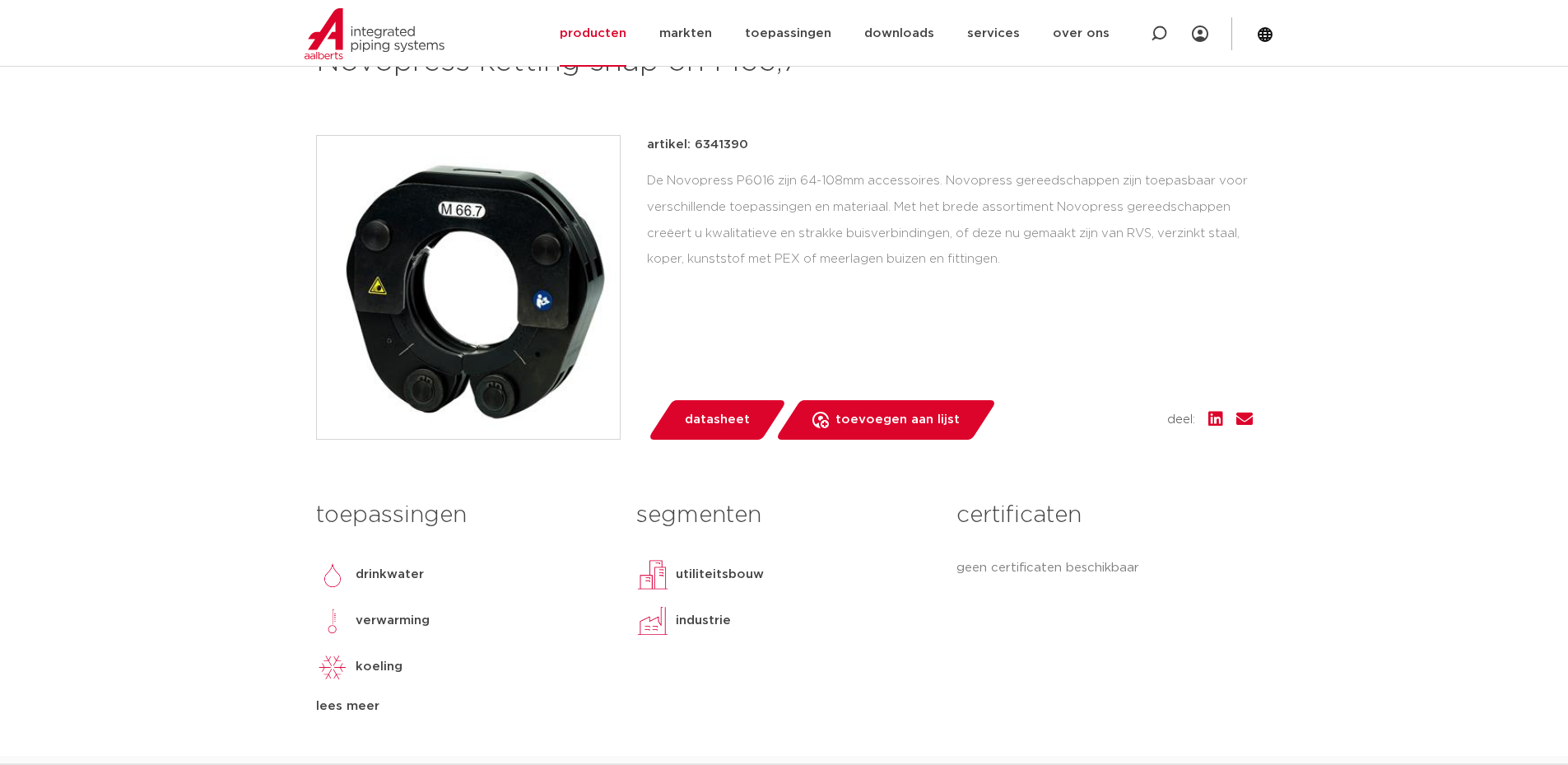
scroll to position [165, 0]
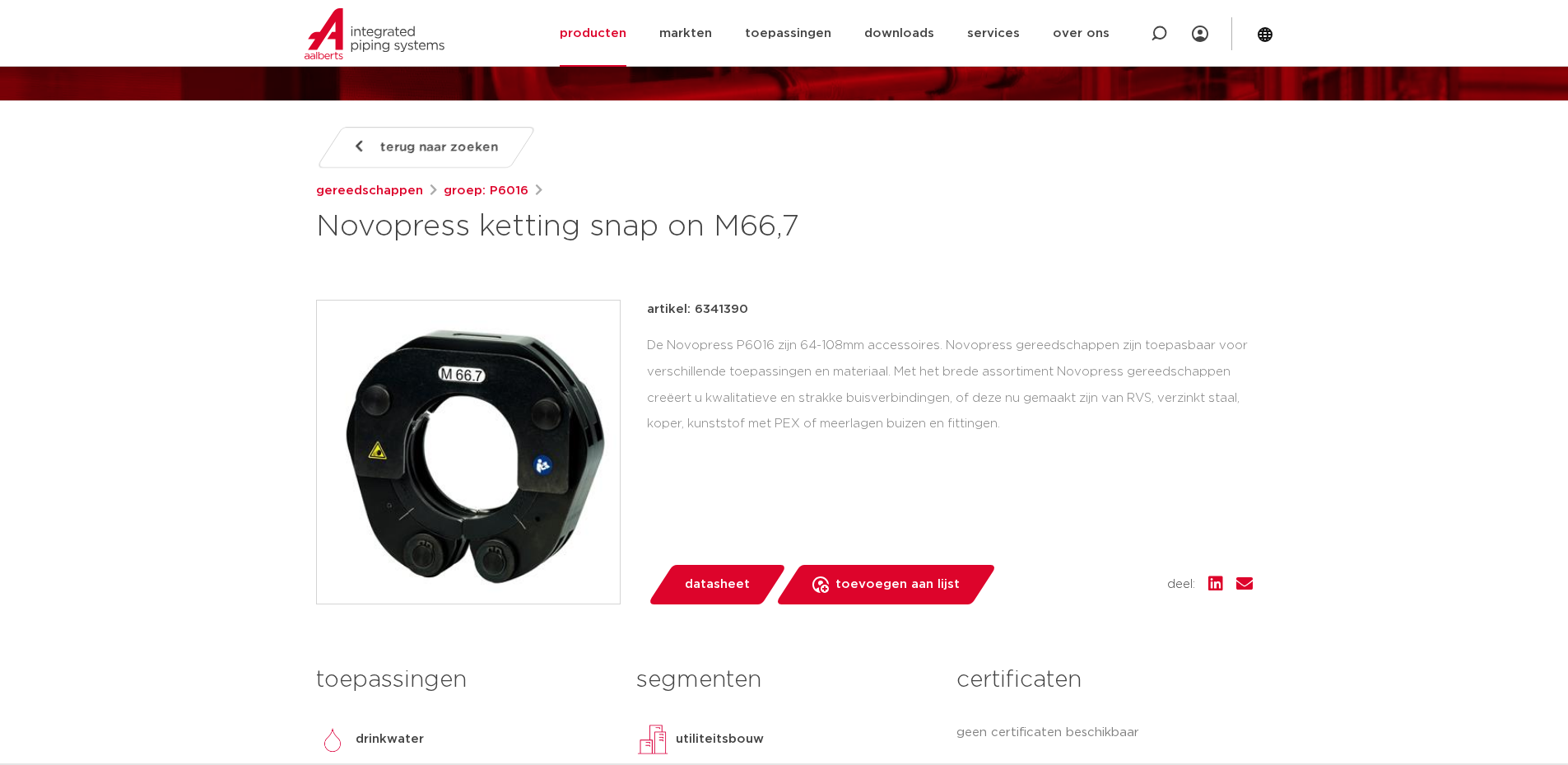
click at [722, 309] on p "artikel: 6341390" at bounding box center [697, 309] width 101 height 20
copy p "6341390"
